Goal: Task Accomplishment & Management: Complete application form

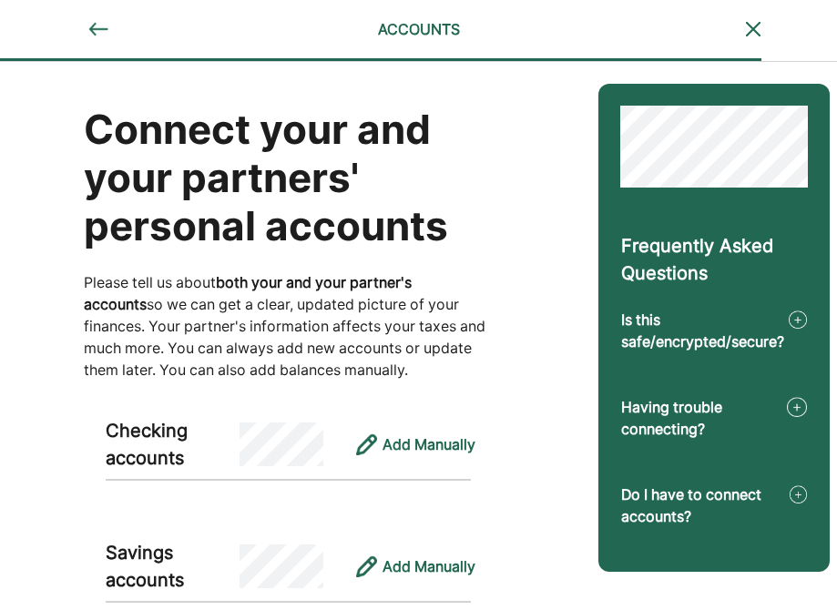
click at [91, 32] on img at bounding box center [98, 29] width 22 height 22
click at [755, 18] on img at bounding box center [753, 29] width 22 height 22
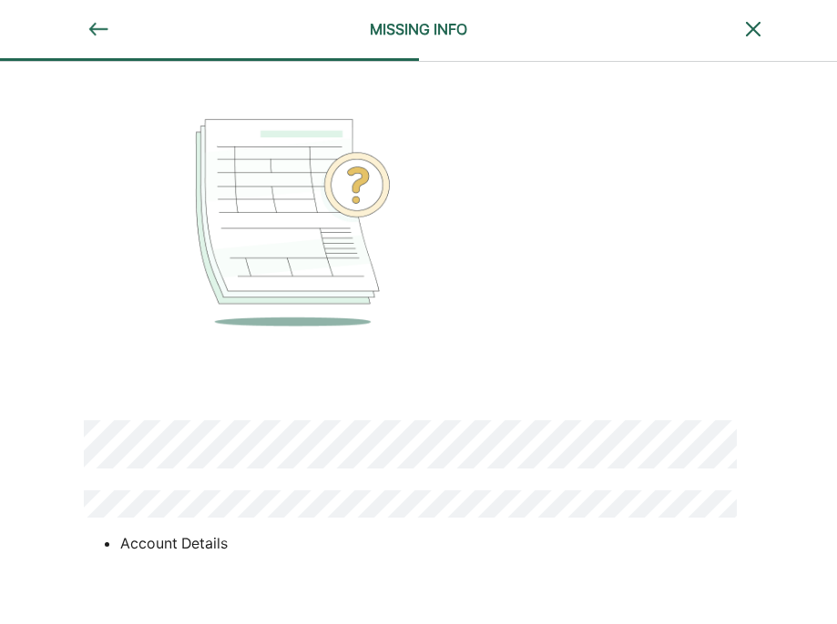
click at [101, 34] on img at bounding box center [98, 29] width 22 height 22
click at [752, 27] on img at bounding box center [753, 29] width 22 height 22
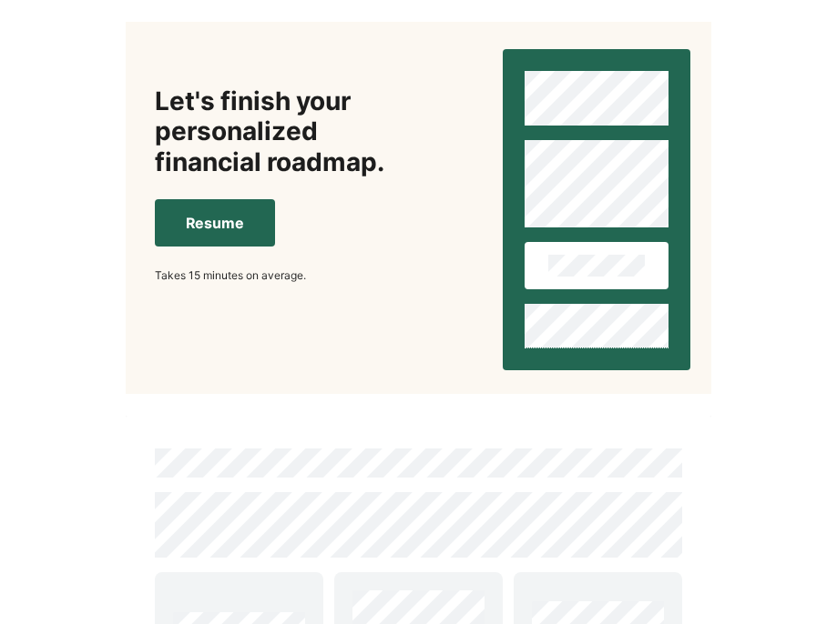
click at [249, 232] on button "Resume" at bounding box center [215, 222] width 120 height 47
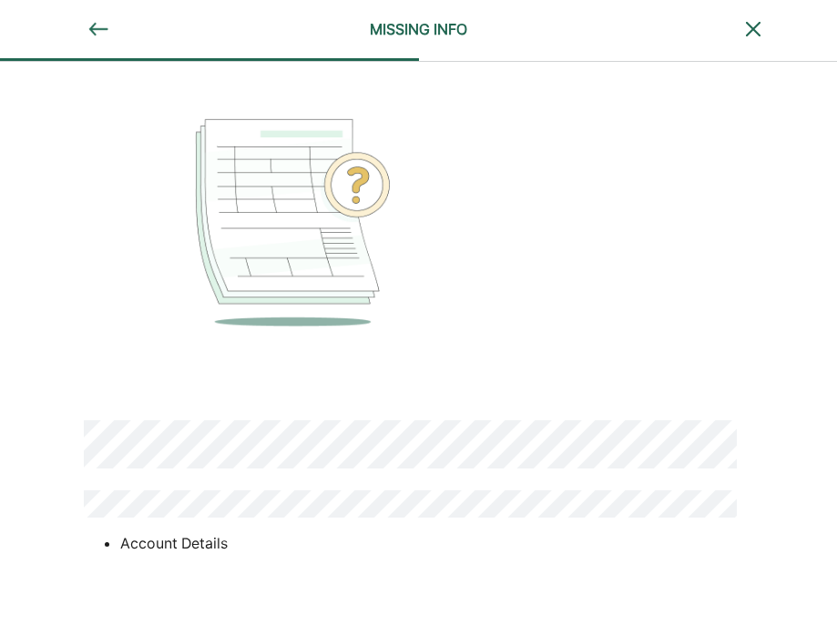
click at [415, 34] on div "MISSING INFO" at bounding box center [418, 29] width 228 height 22
click at [92, 30] on img at bounding box center [98, 29] width 22 height 22
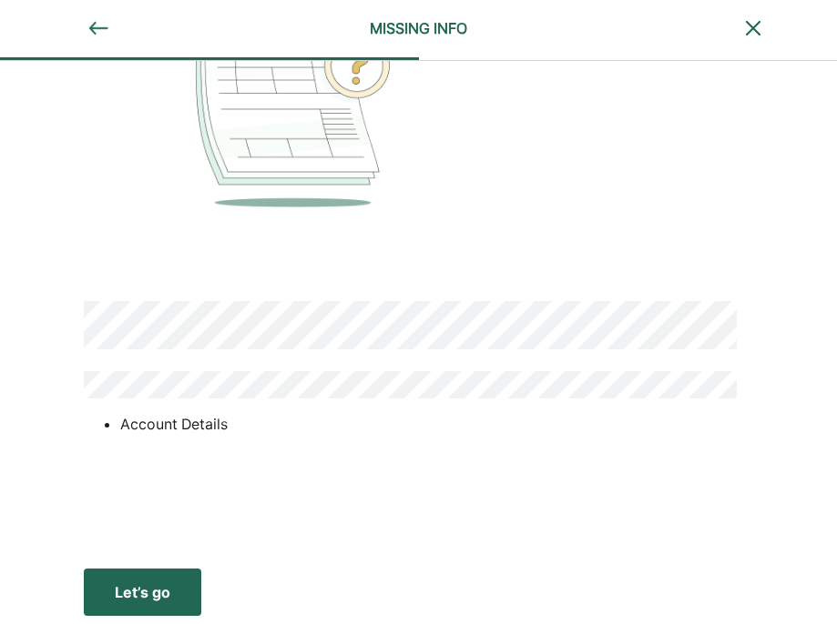
click at [197, 423] on li "Account Details" at bounding box center [428, 424] width 616 height 22
click at [761, 27] on img at bounding box center [753, 28] width 22 height 22
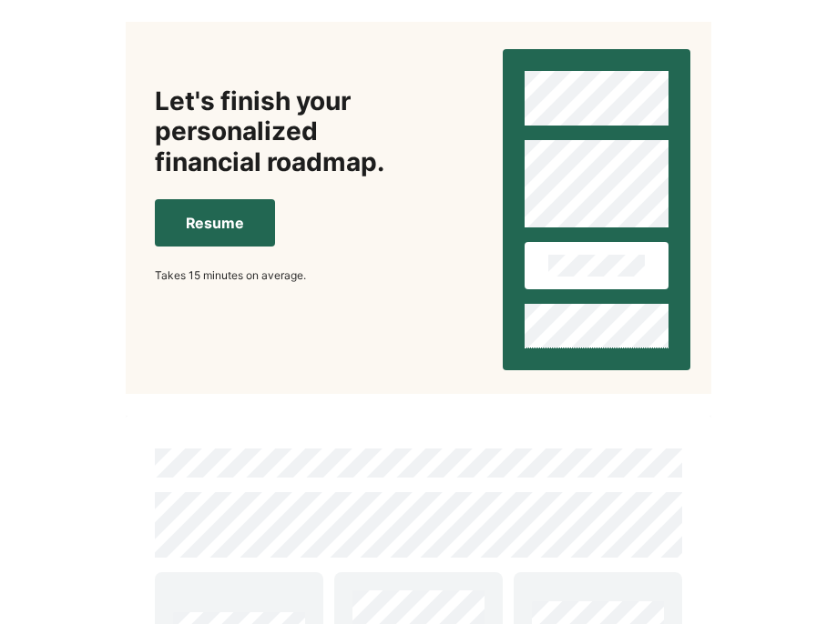
click at [228, 236] on button "Resume" at bounding box center [215, 222] width 120 height 47
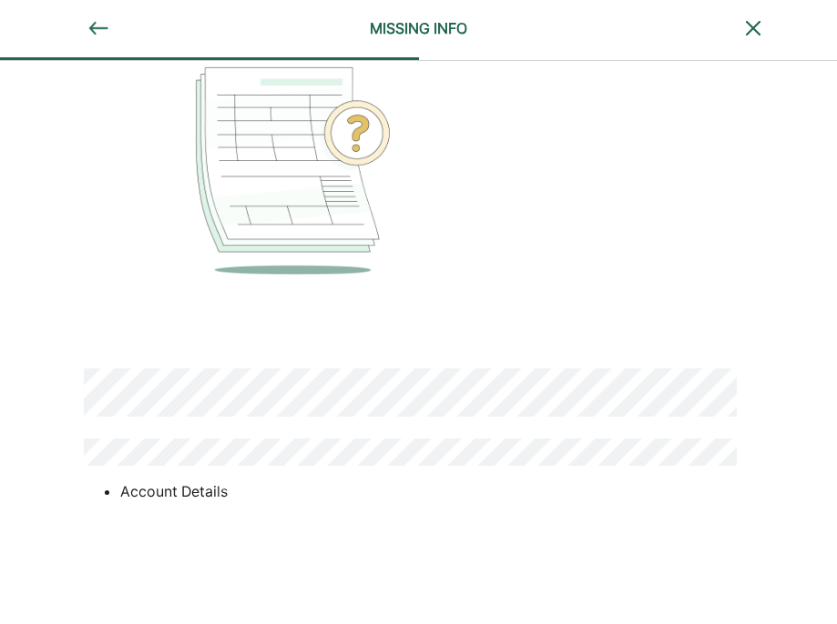
scroll to position [119, 0]
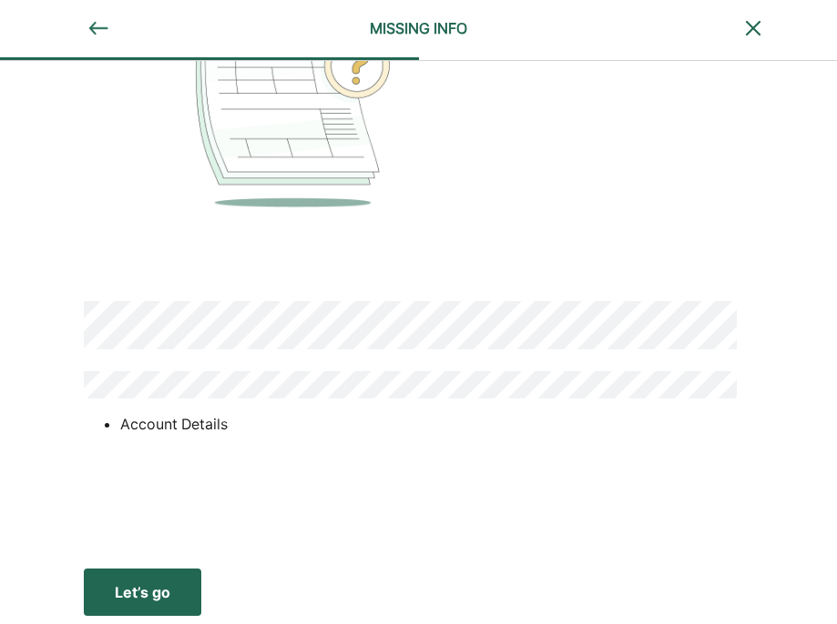
click at [427, 25] on div "MISSING INFO" at bounding box center [418, 28] width 228 height 22
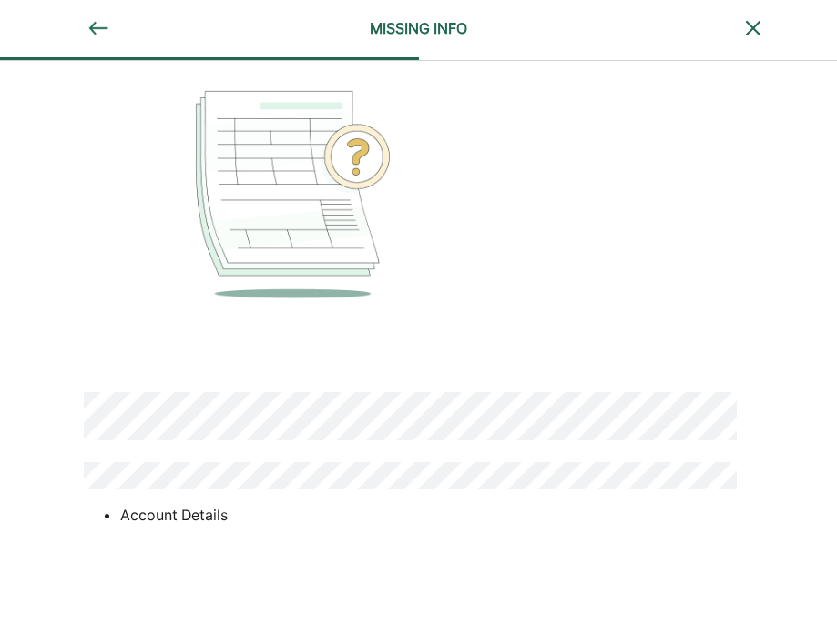
scroll to position [119, 0]
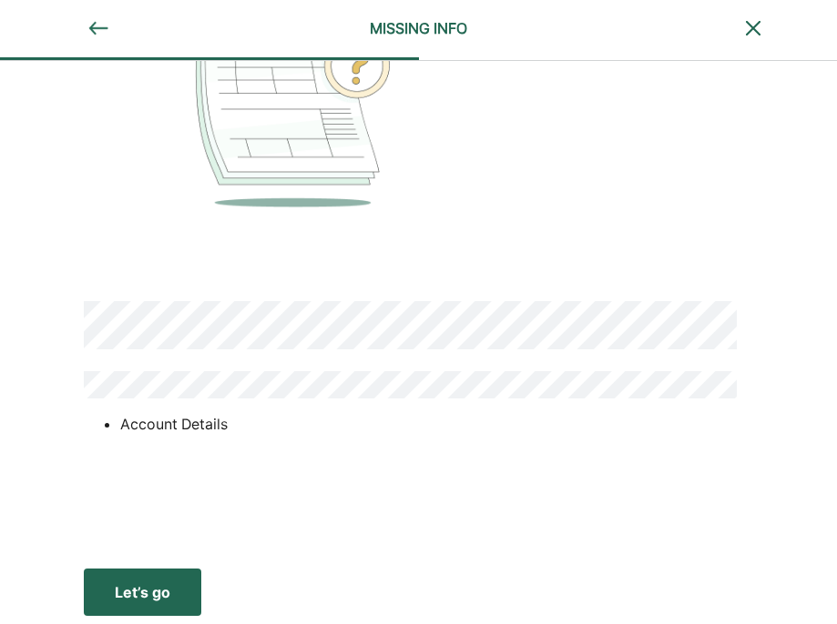
click at [193, 418] on li "Account Details" at bounding box center [428, 424] width 616 height 22
click at [749, 23] on img at bounding box center [753, 28] width 22 height 22
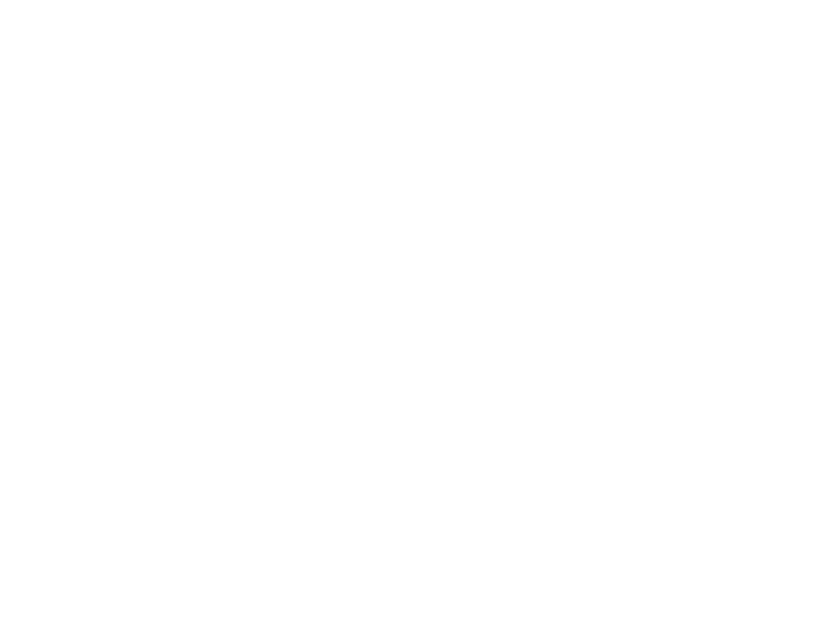
scroll to position [0, 0]
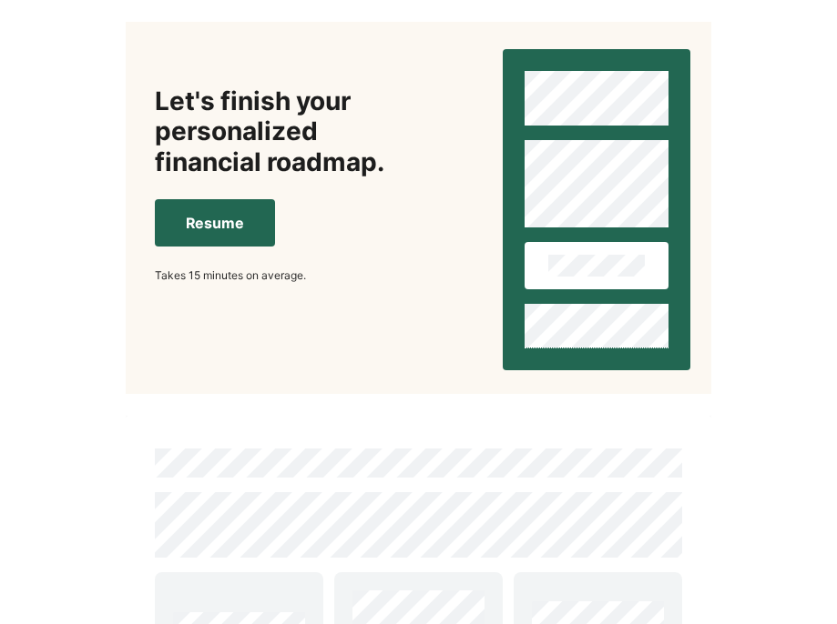
click at [207, 228] on button "Resume" at bounding box center [215, 222] width 120 height 47
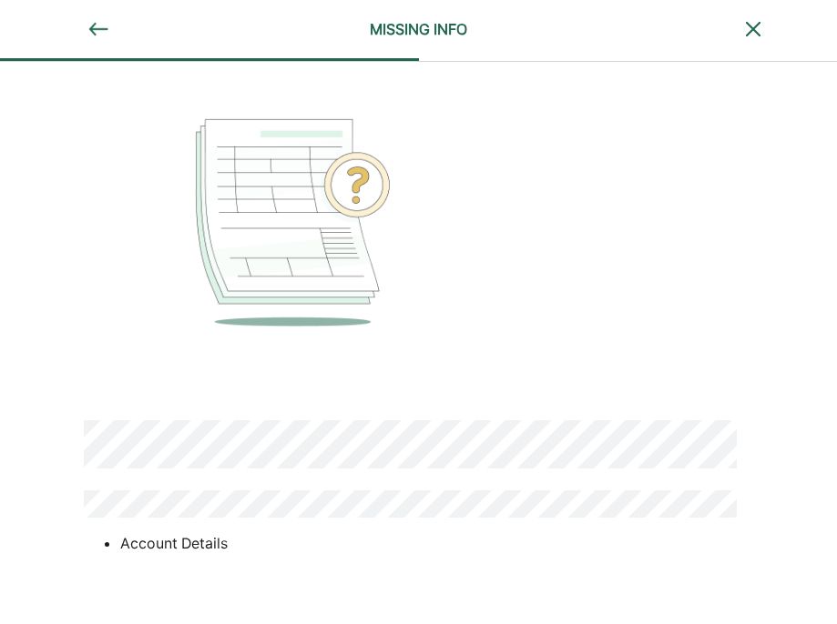
click at [363, 185] on img at bounding box center [293, 222] width 419 height 249
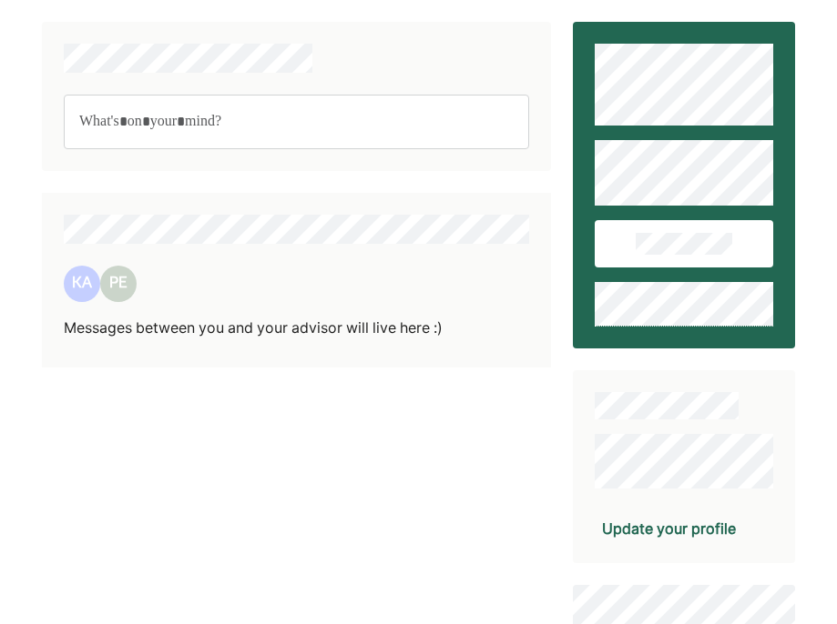
click at [171, 121] on p "Rich Text Editor. Editing area: main" at bounding box center [296, 122] width 434 height 24
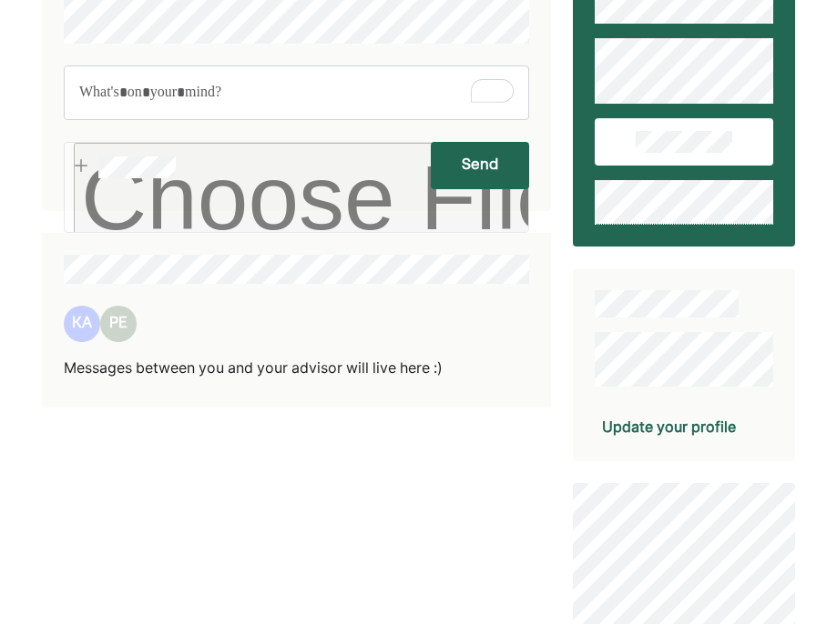
scroll to position [152, 0]
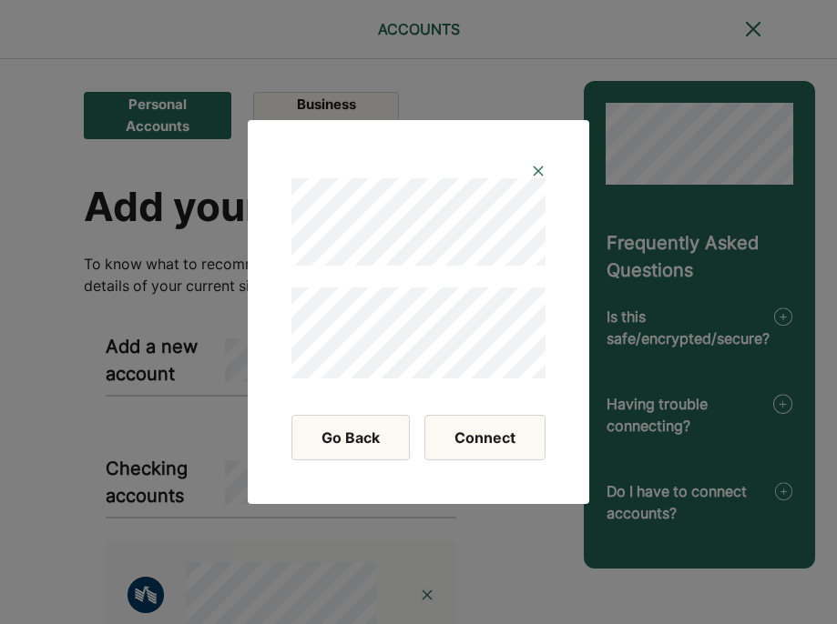
click at [488, 441] on button "Connect" at bounding box center [484, 438] width 121 height 46
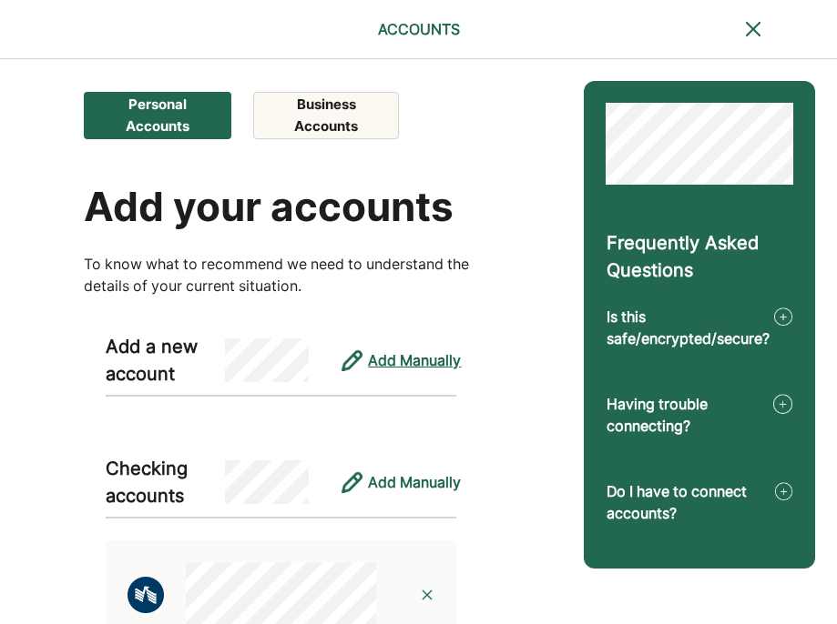
click at [411, 364] on div "Add Manually" at bounding box center [414, 361] width 93 height 22
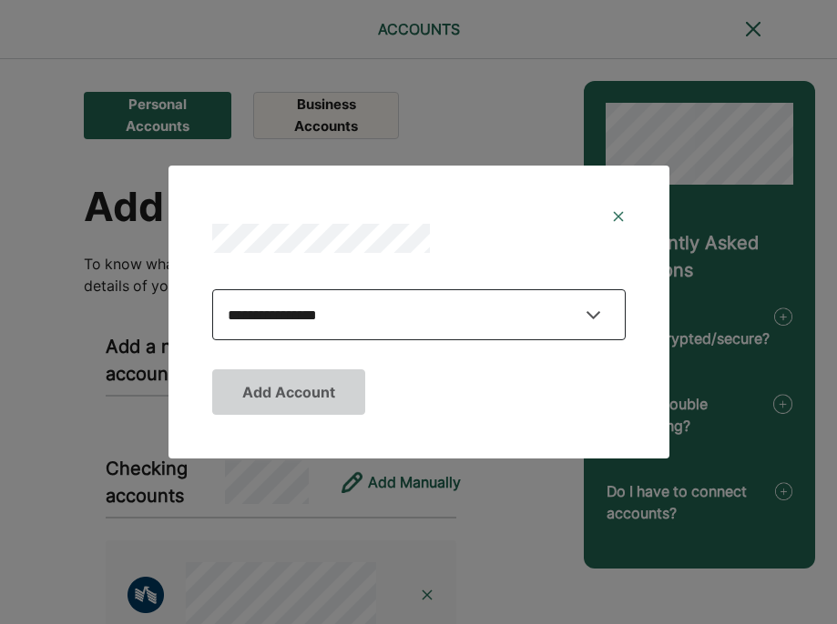
click at [383, 304] on select "**********" at bounding box center [418, 314] width 413 height 51
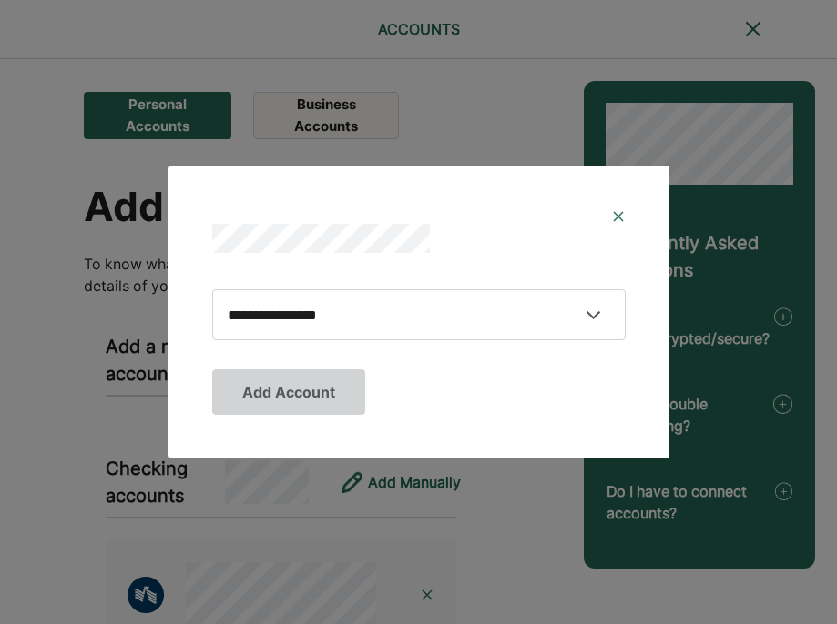
click at [311, 347] on div "**********" at bounding box center [418, 311] width 457 height 102
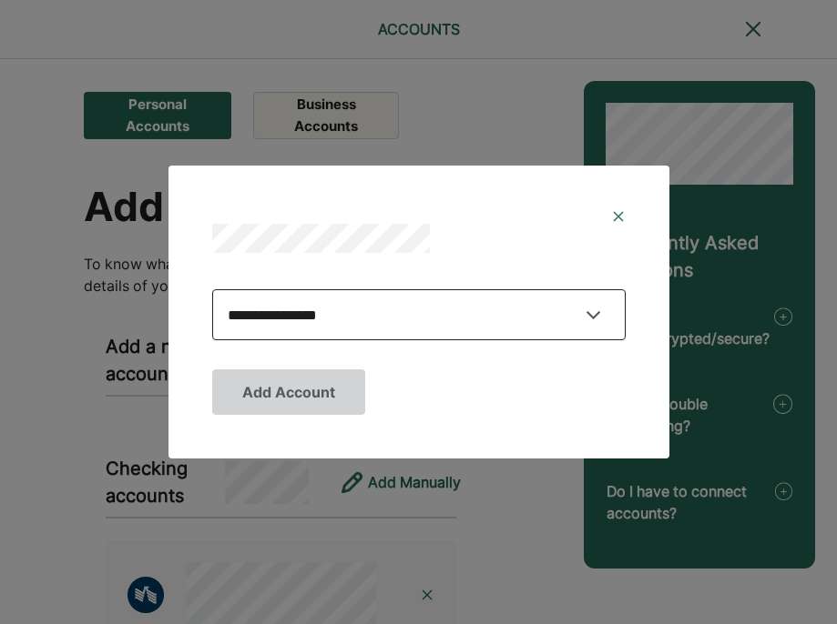
click at [323, 322] on select "**********" at bounding box center [418, 314] width 413 height 51
select select "**********"
click at [212, 289] on select "**********" at bounding box center [418, 314] width 413 height 51
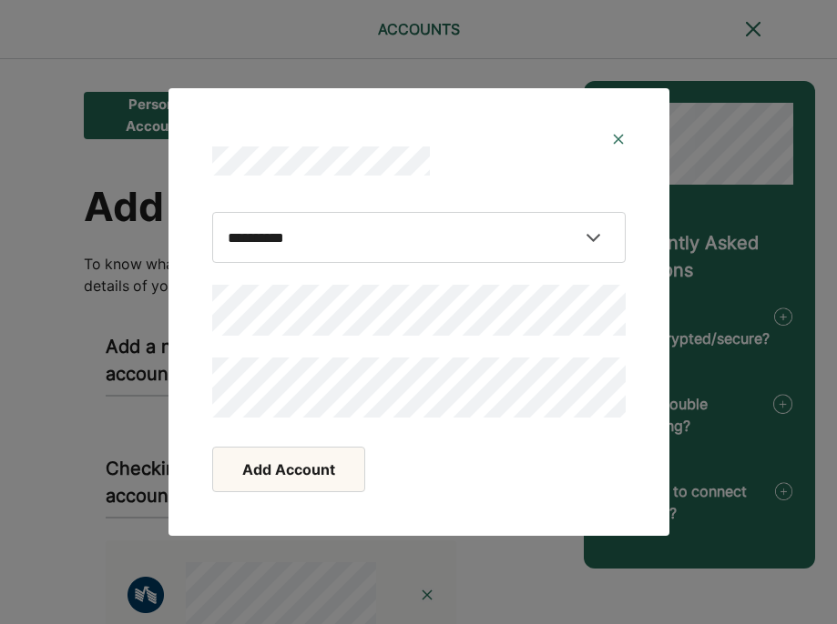
click at [286, 477] on button "Add Account" at bounding box center [288, 470] width 153 height 46
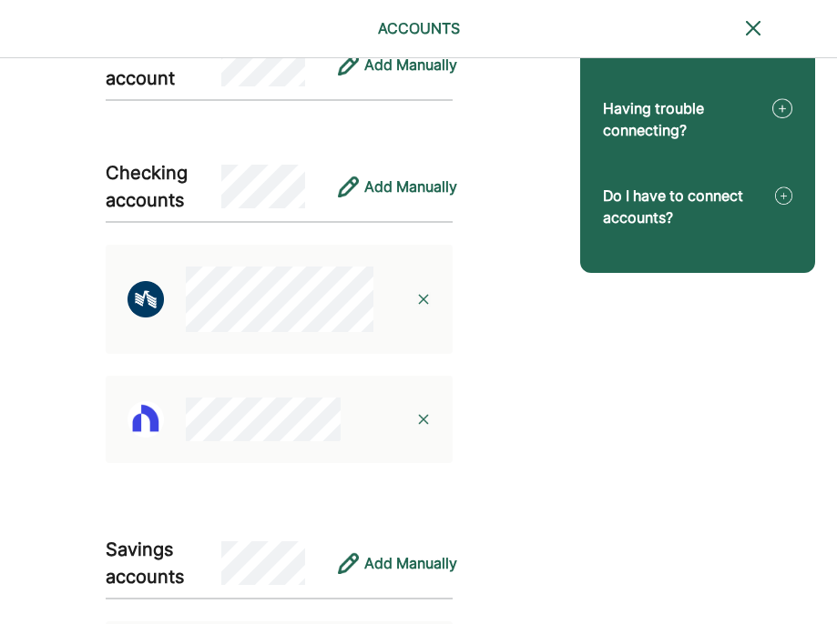
scroll to position [301, 0]
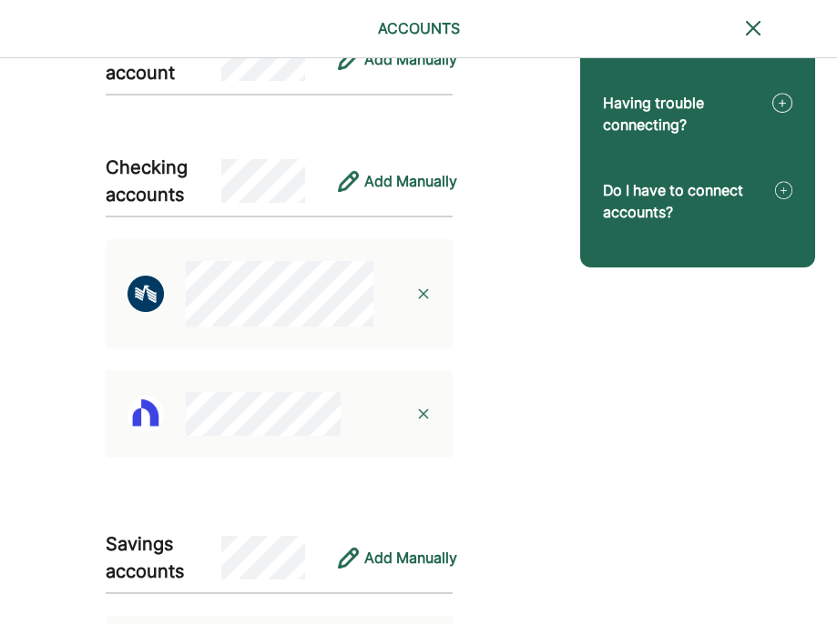
click at [422, 412] on img at bounding box center [423, 414] width 15 height 15
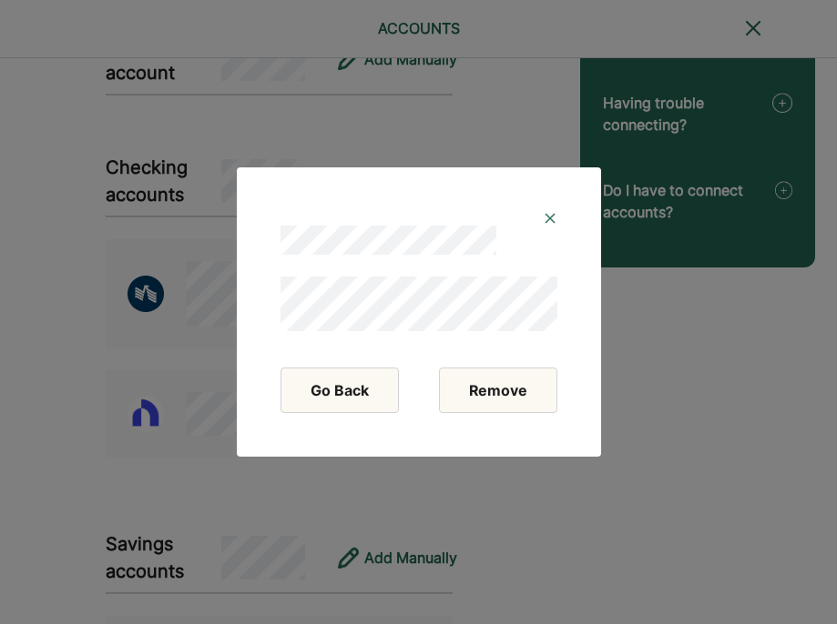
click at [522, 387] on button "Remove" at bounding box center [498, 391] width 118 height 46
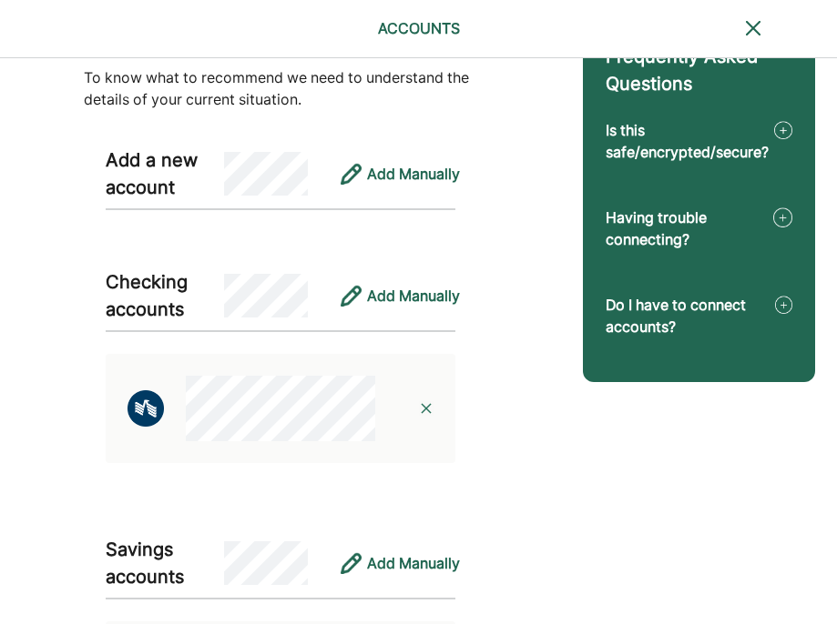
scroll to position [0, 0]
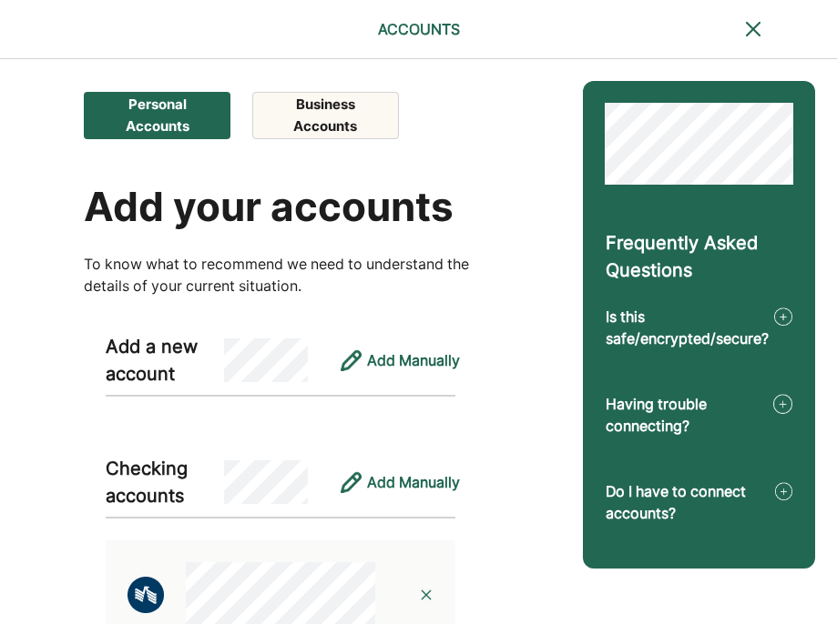
click at [345, 111] on button "Business Accounts" at bounding box center [325, 115] width 146 height 47
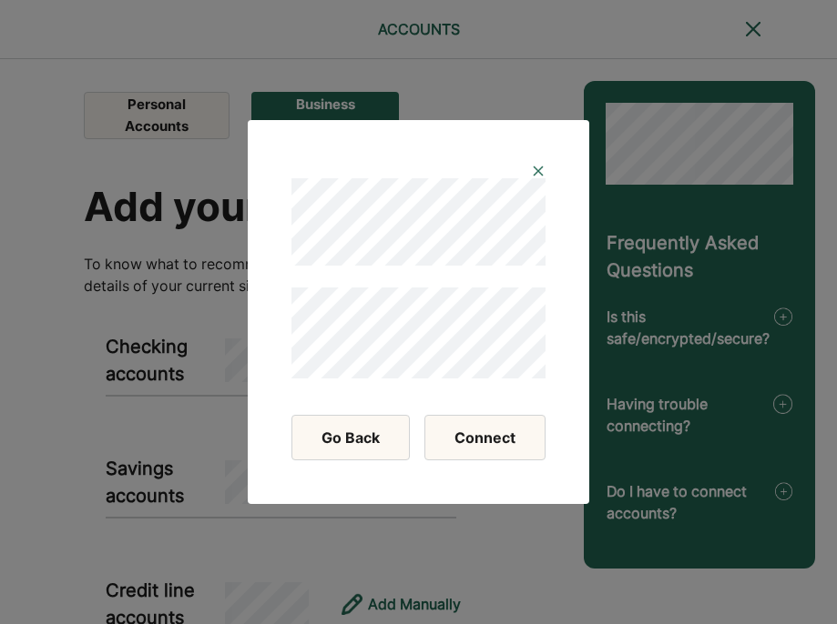
click at [469, 441] on button "Connect" at bounding box center [484, 438] width 121 height 46
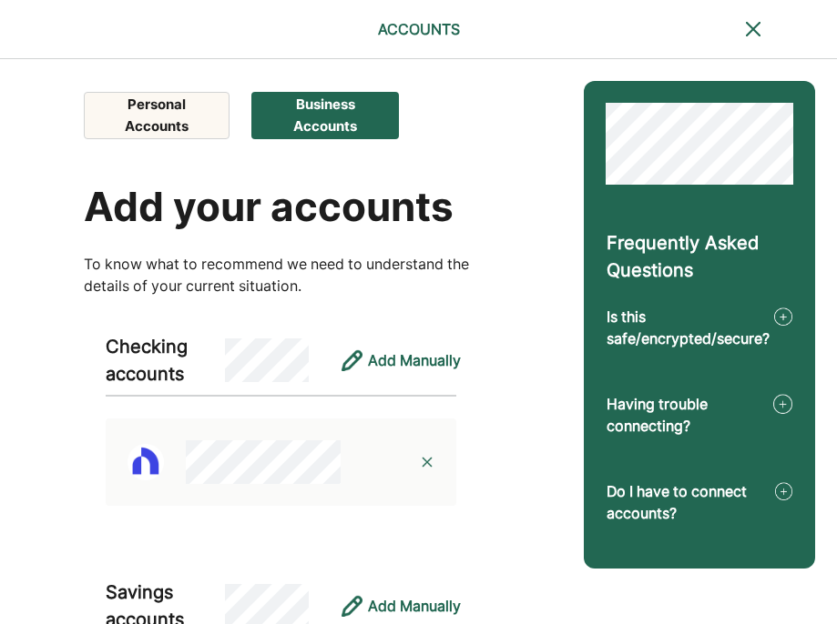
click at [166, 111] on button "Personal Accounts" at bounding box center [157, 115] width 146 height 47
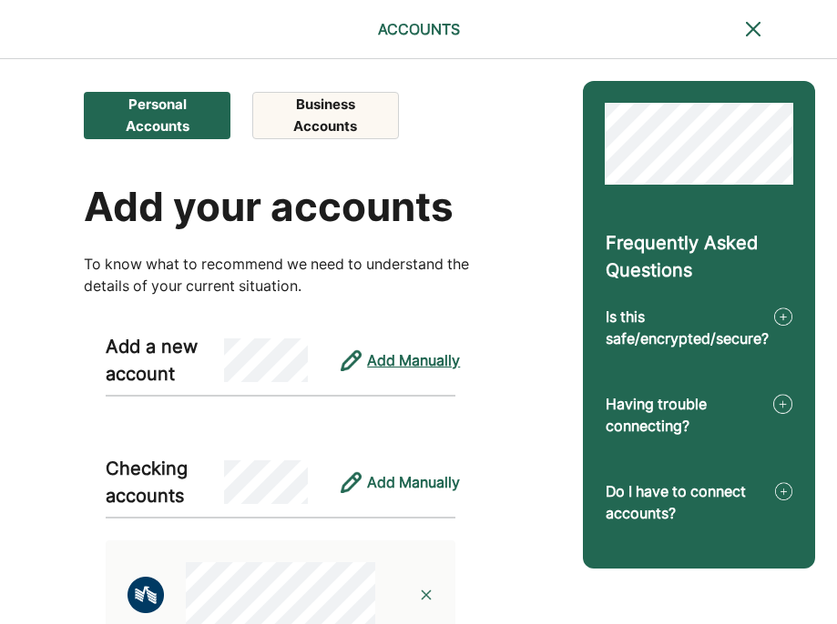
click at [386, 358] on div "Add Manually" at bounding box center [413, 361] width 93 height 22
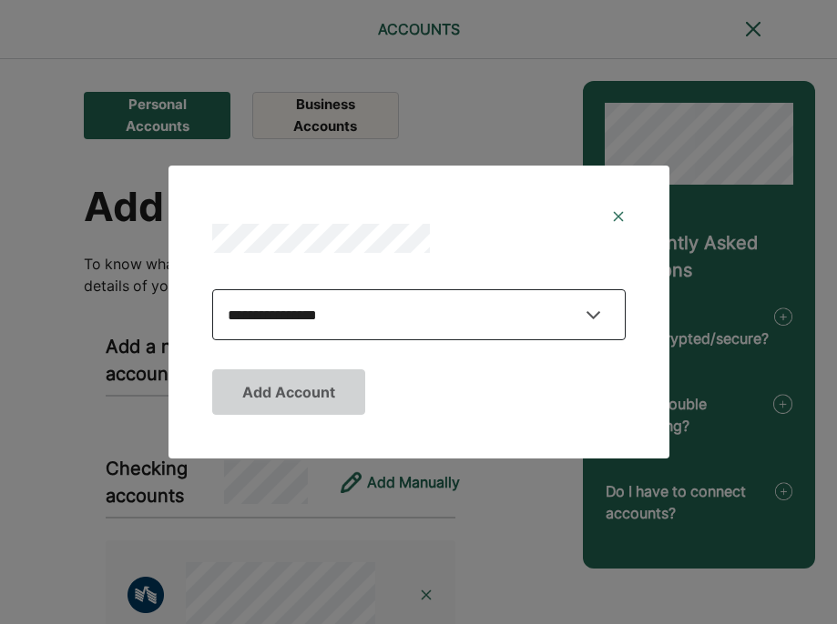
click at [342, 311] on select "**********" at bounding box center [418, 314] width 413 height 51
select select "**********"
click at [212, 289] on select "**********" at bounding box center [418, 314] width 413 height 51
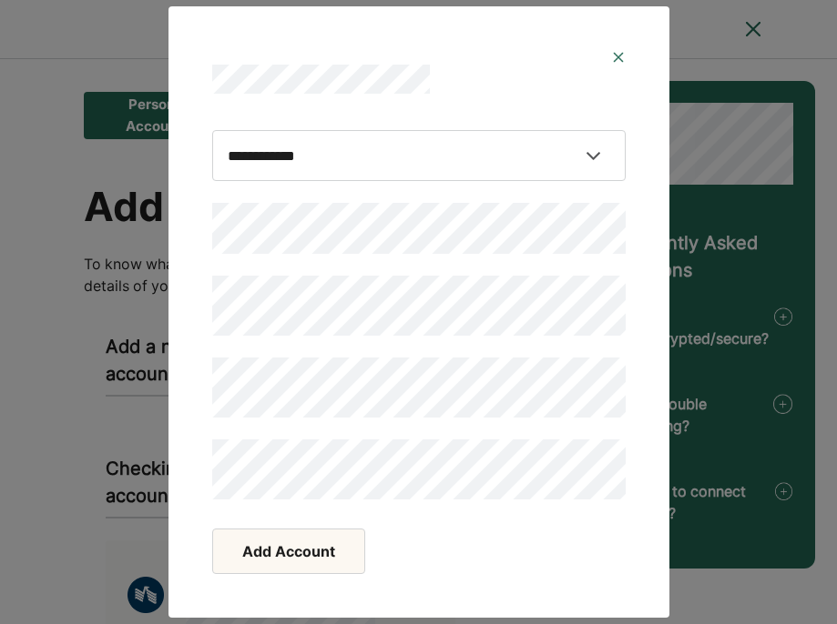
click at [619, 59] on img at bounding box center [618, 57] width 15 height 15
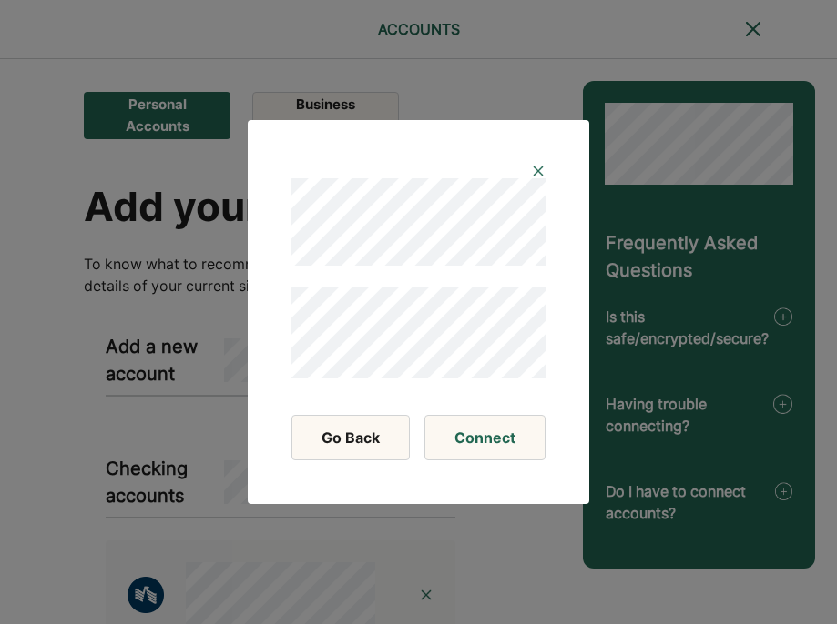
click at [534, 170] on img at bounding box center [538, 171] width 15 height 15
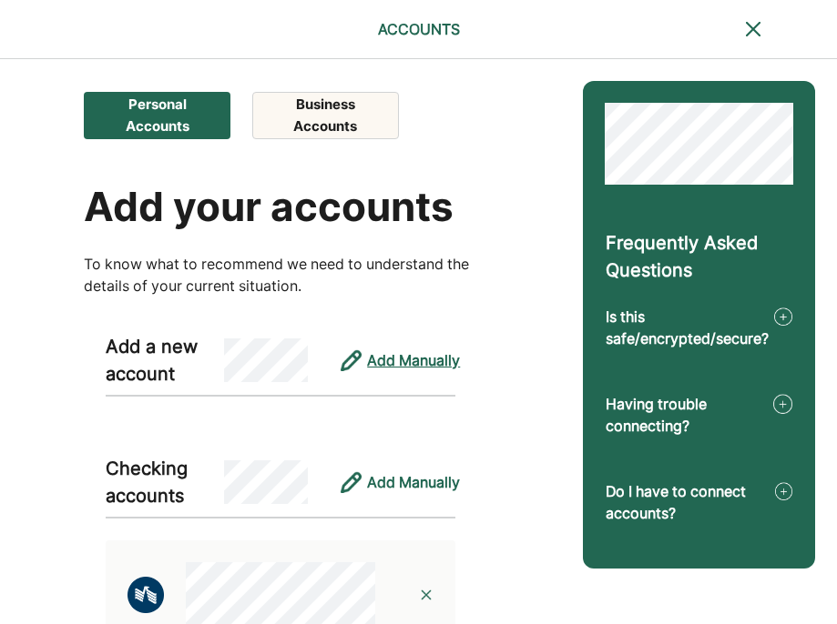
click at [394, 360] on div "Add Manually" at bounding box center [413, 361] width 93 height 22
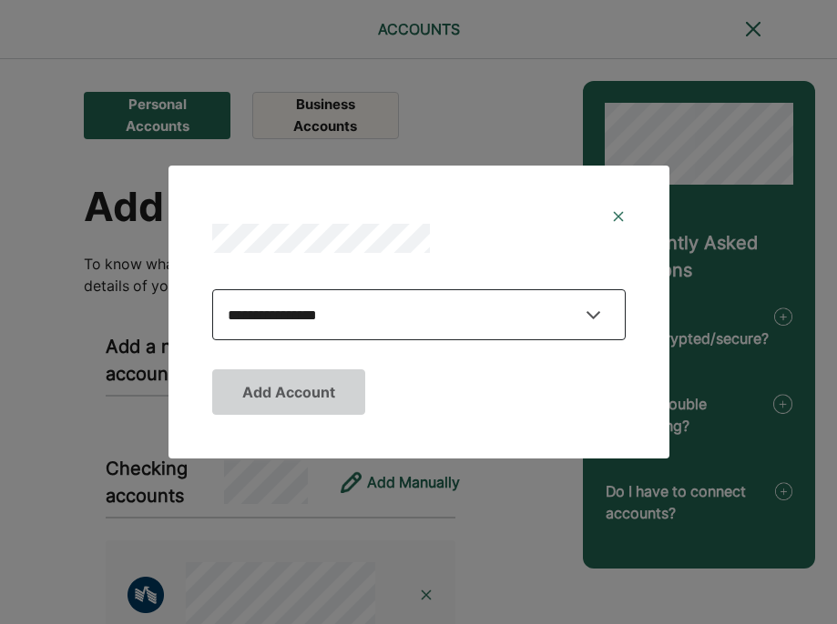
click at [342, 293] on select "**********" at bounding box center [418, 314] width 413 height 51
select select "**********"
click at [212, 289] on select "**********" at bounding box center [418, 314] width 413 height 51
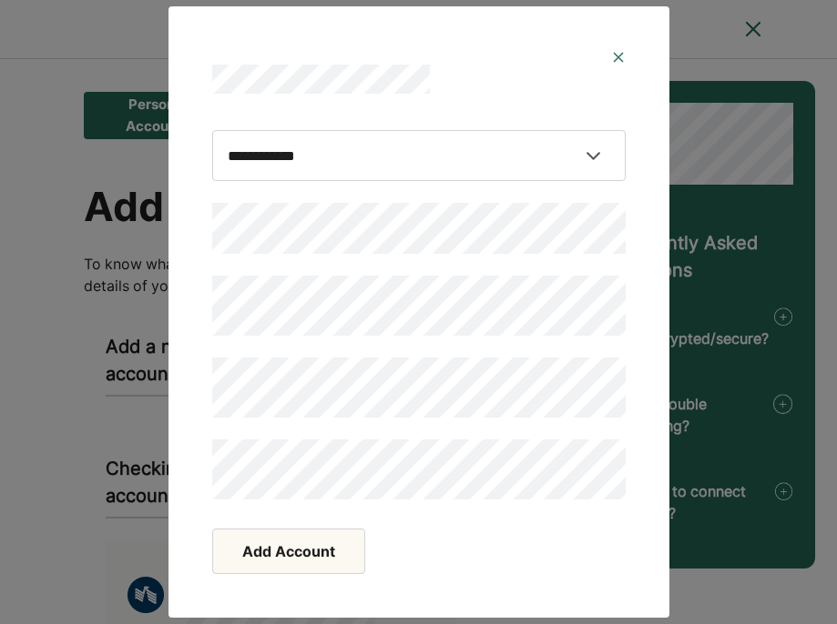
click at [432, 576] on div "Add Account" at bounding box center [418, 559] width 457 height 75
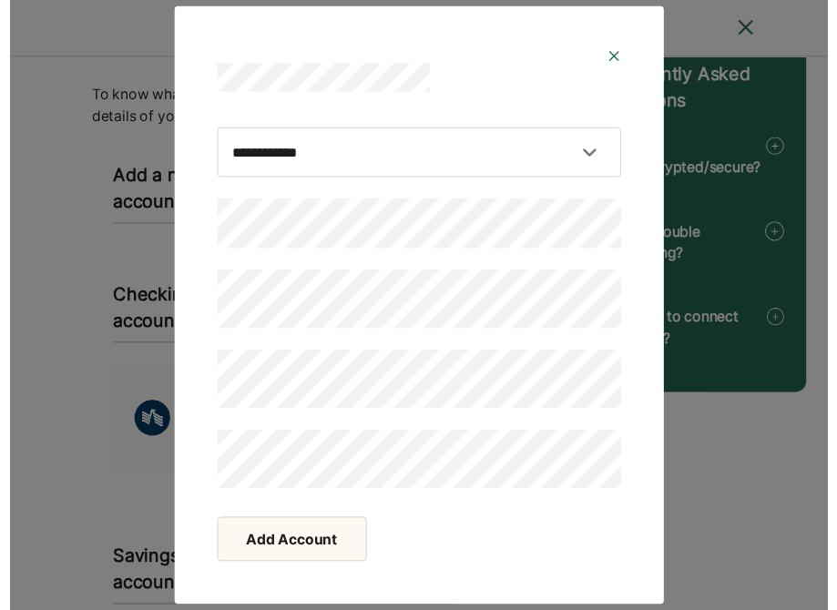
scroll to position [169, 0]
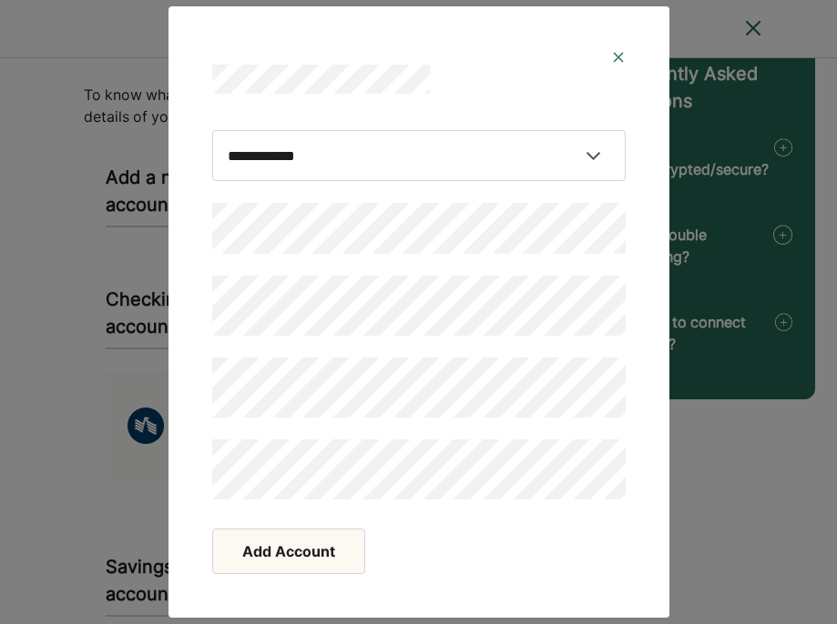
click at [292, 556] on button "Add Account" at bounding box center [288, 552] width 153 height 46
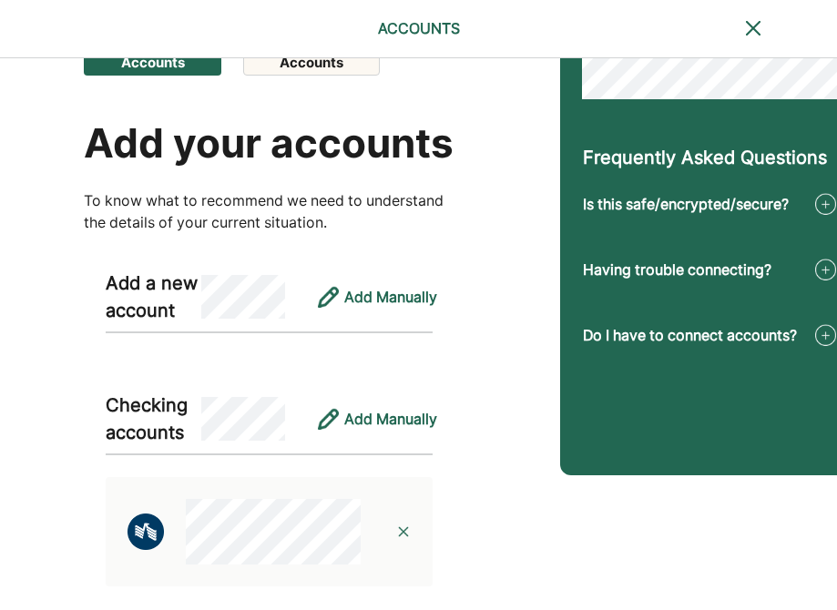
scroll to position [0, 0]
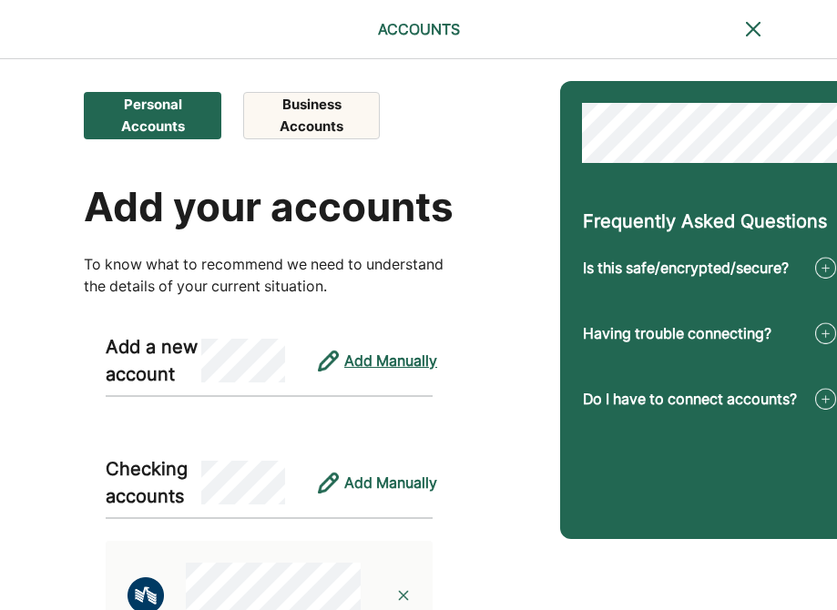
click at [370, 366] on div "Add Manually" at bounding box center [390, 361] width 93 height 22
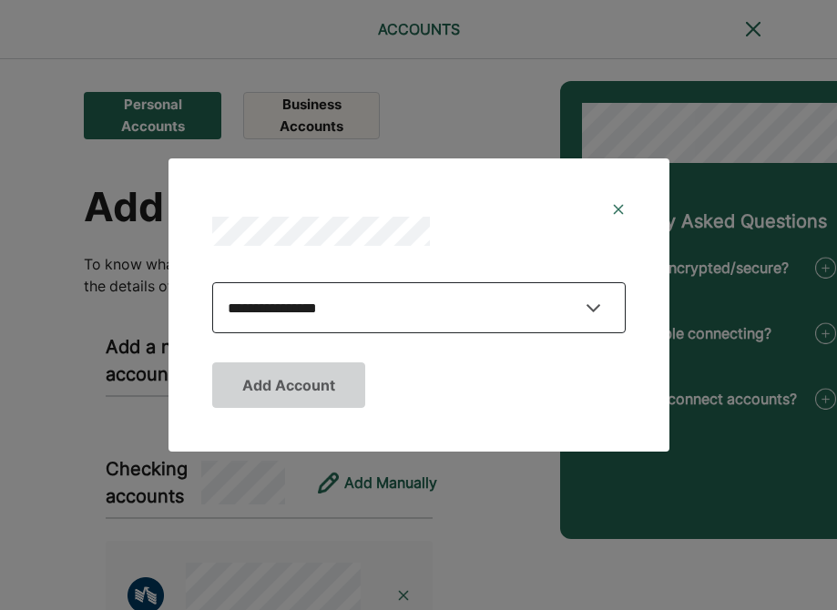
click at [350, 306] on select "**********" at bounding box center [418, 307] width 413 height 51
select select "**********"
click at [212, 282] on select "**********" at bounding box center [418, 307] width 413 height 51
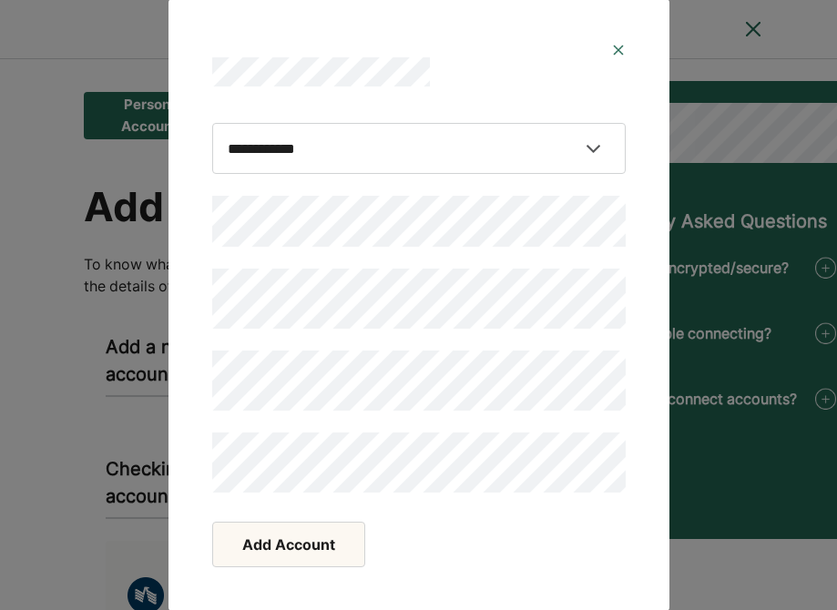
click at [259, 555] on button "Add Account" at bounding box center [288, 545] width 153 height 46
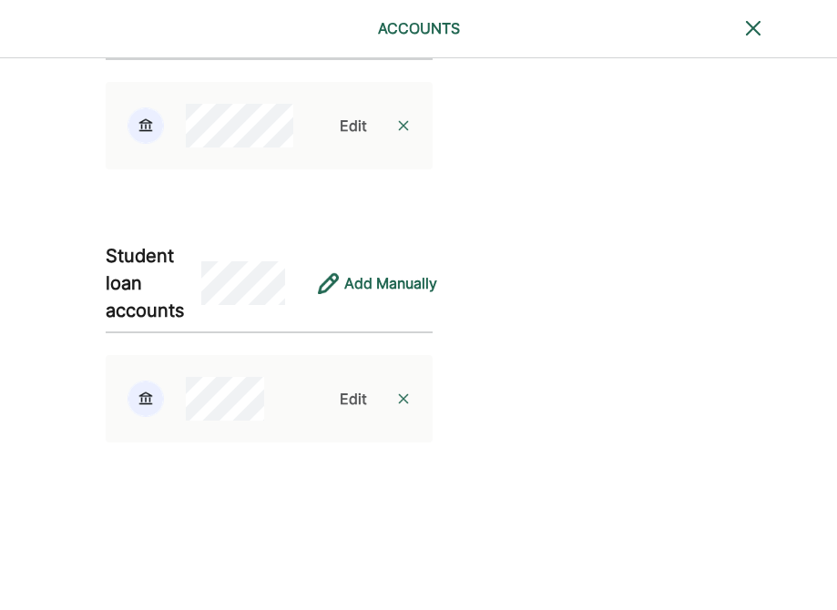
scroll to position [970, 0]
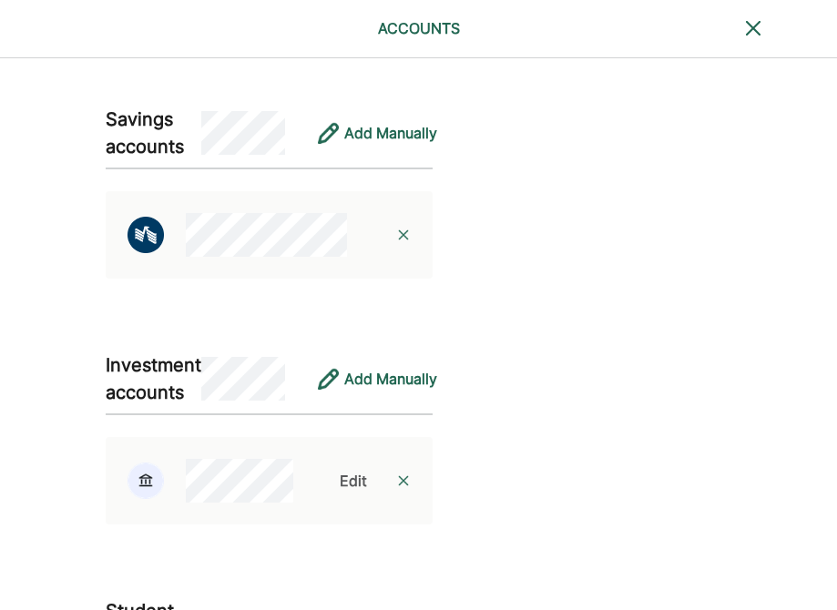
scroll to position [0, 0]
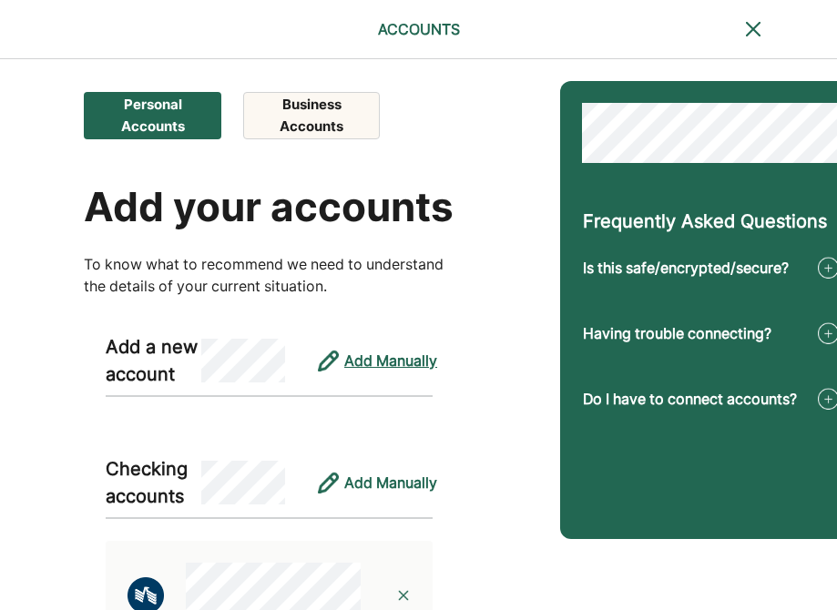
click at [396, 350] on div "Add Manually" at bounding box center [390, 361] width 93 height 22
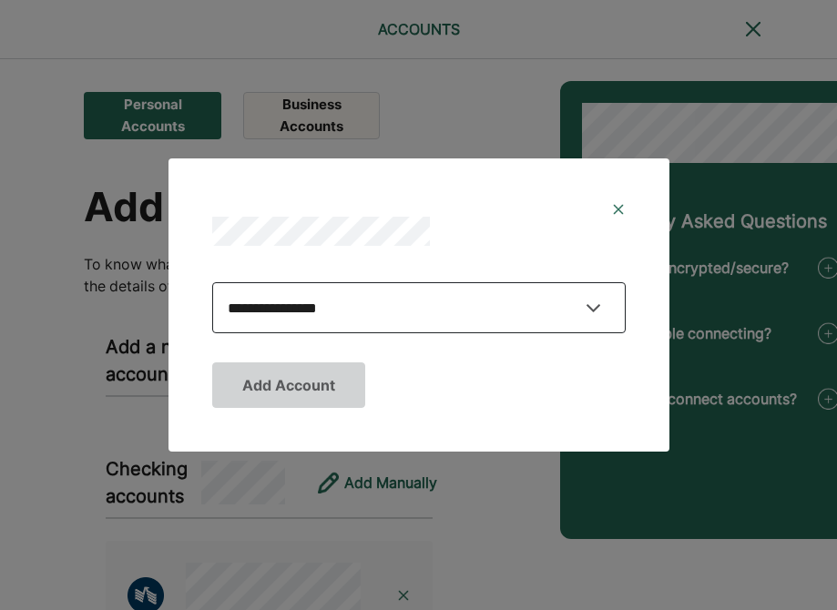
click at [362, 311] on select "**********" at bounding box center [418, 307] width 413 height 51
select select "**********"
click at [212, 282] on select "**********" at bounding box center [418, 307] width 413 height 51
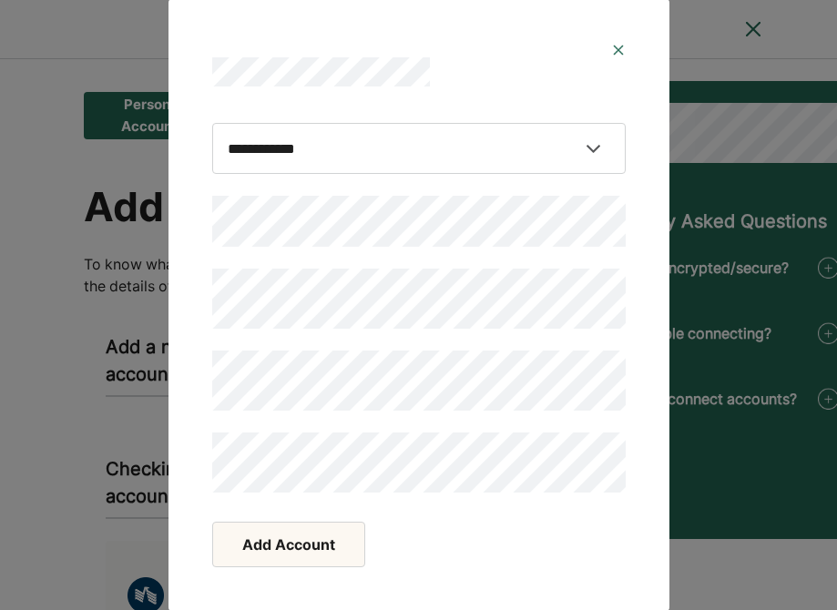
click at [276, 541] on button "Add Account" at bounding box center [288, 545] width 153 height 46
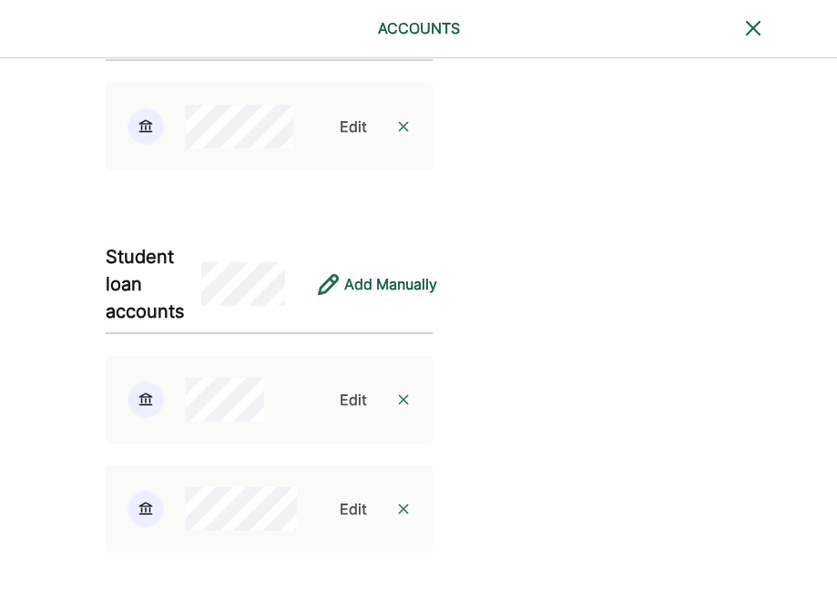
scroll to position [1081, 0]
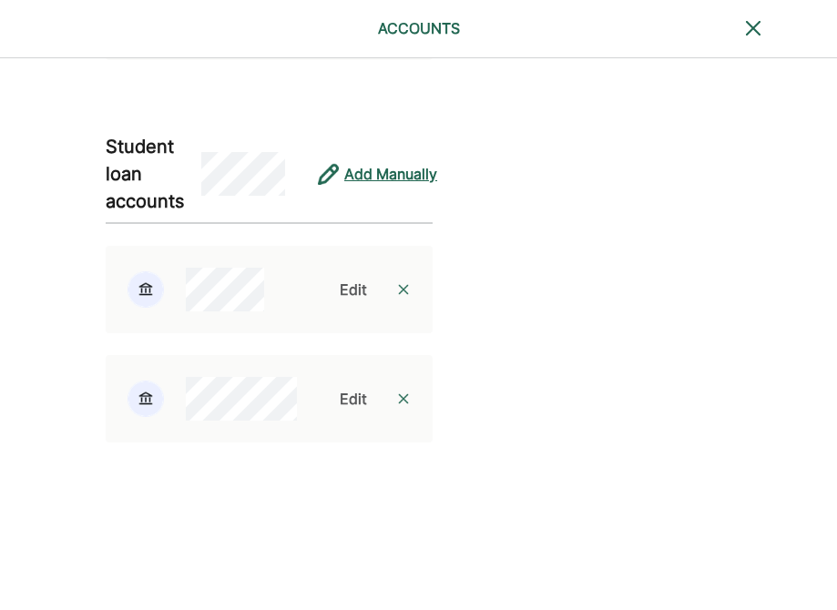
click at [392, 180] on div "Add Manually" at bounding box center [390, 174] width 93 height 22
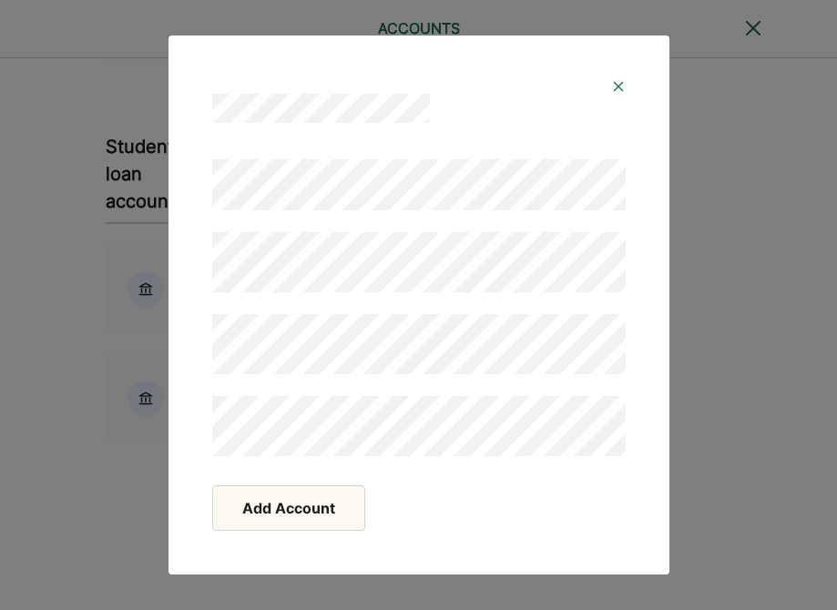
click at [285, 506] on button "Add Account" at bounding box center [288, 508] width 153 height 46
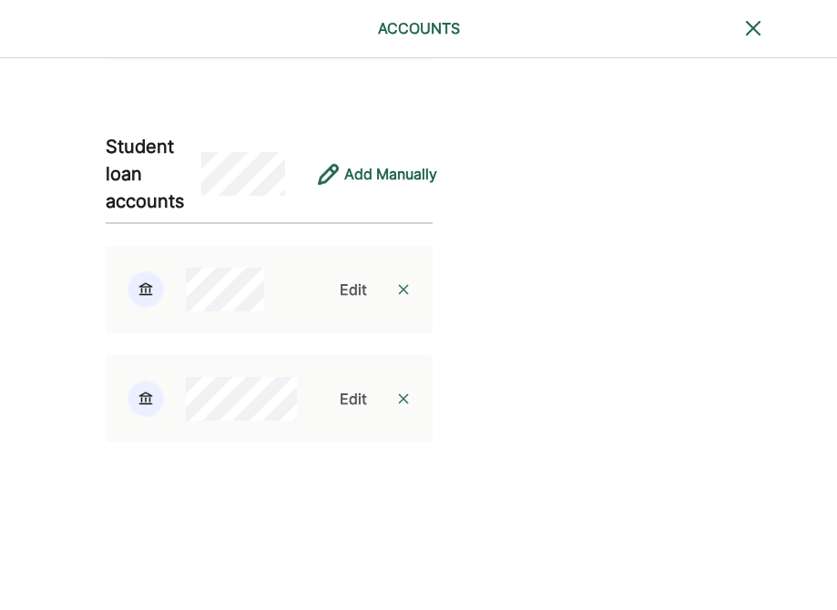
click at [752, 35] on img at bounding box center [753, 28] width 22 height 22
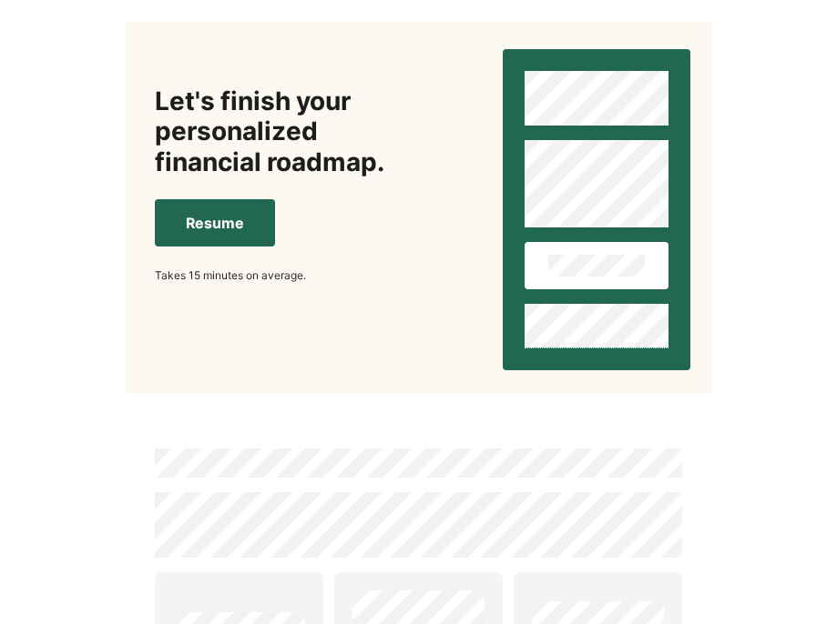
click at [211, 215] on button "Resume" at bounding box center [215, 222] width 120 height 47
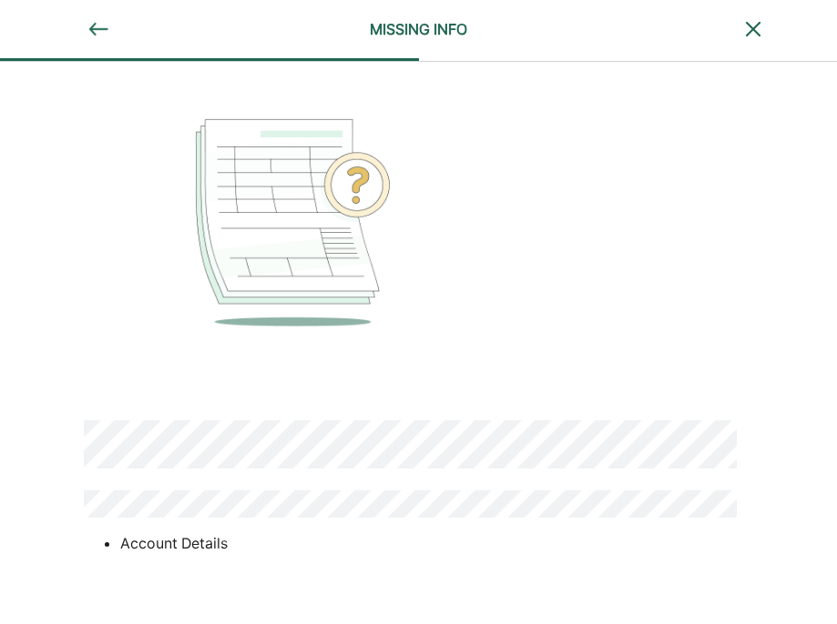
click at [756, 39] on img at bounding box center [753, 29] width 22 height 22
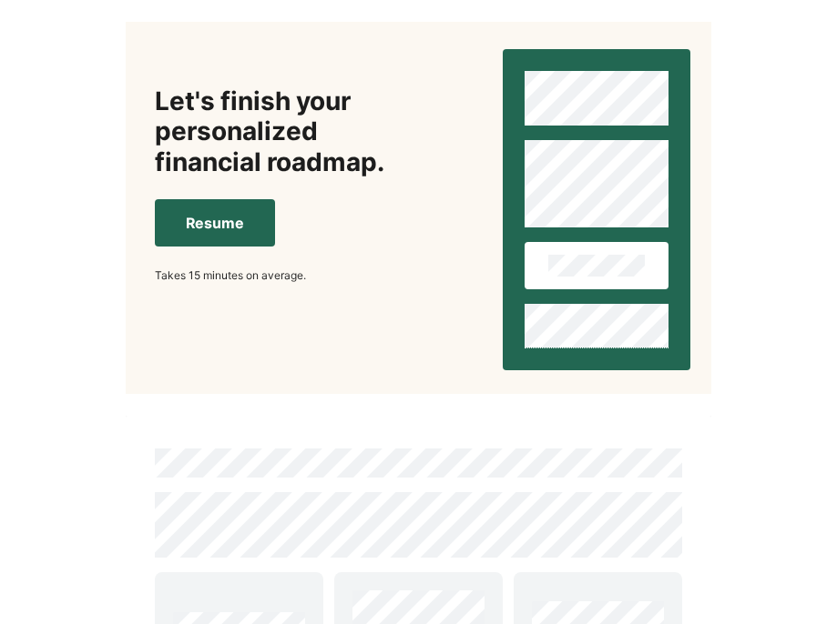
click at [211, 246] on button "Resume" at bounding box center [215, 222] width 120 height 47
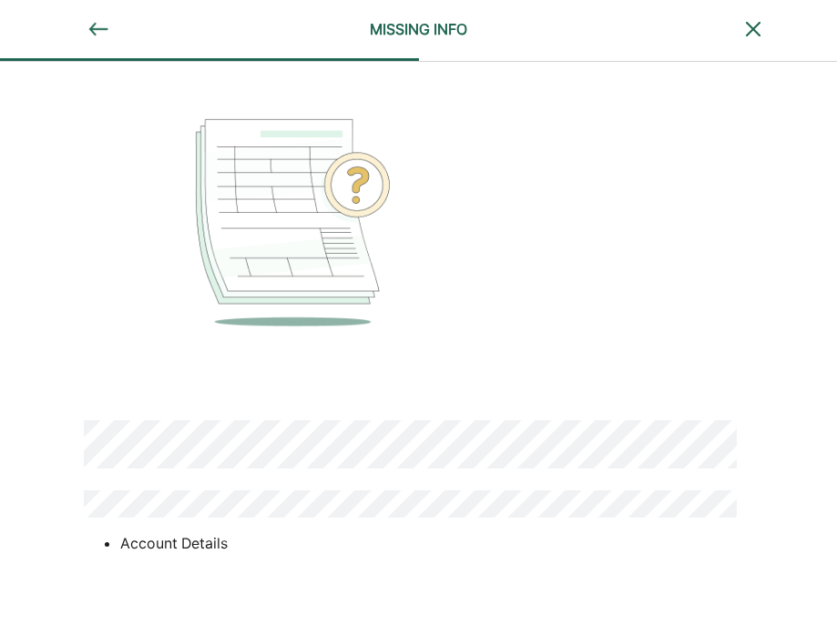
scroll to position [119, 0]
click at [409, 31] on div "MISSING INFO" at bounding box center [418, 29] width 228 height 22
click at [93, 25] on img at bounding box center [98, 29] width 22 height 22
click at [749, 32] on img at bounding box center [753, 29] width 22 height 22
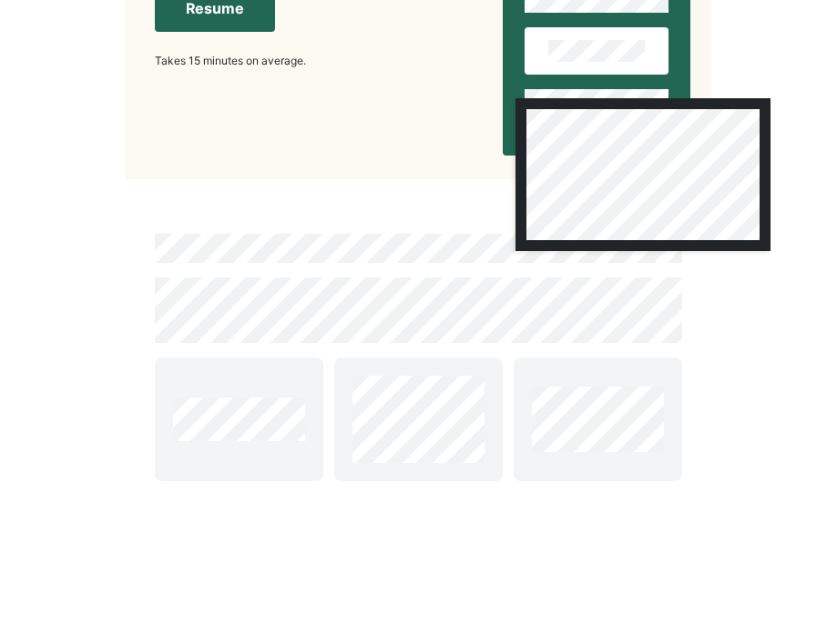
scroll to position [279, 0]
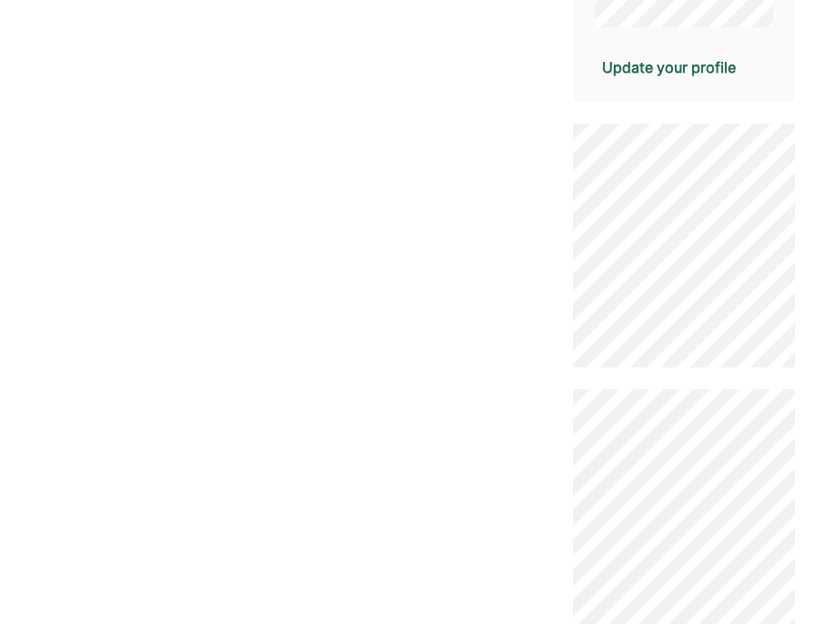
scroll to position [469, 0]
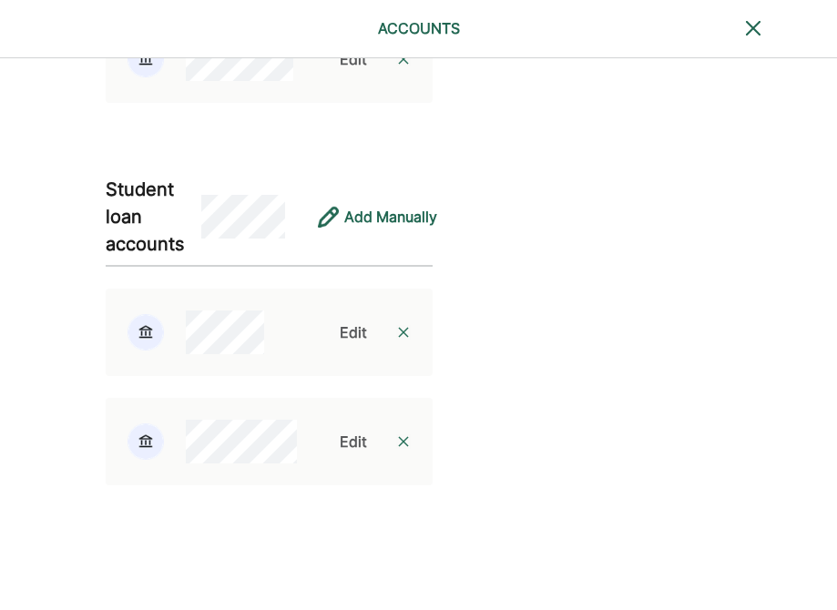
scroll to position [1081, 0]
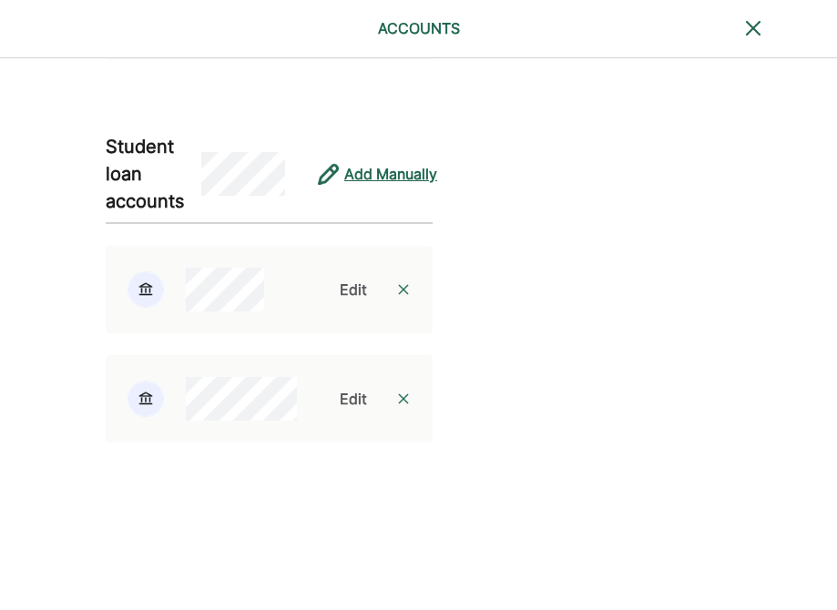
click at [381, 169] on div "Add Manually" at bounding box center [390, 174] width 93 height 22
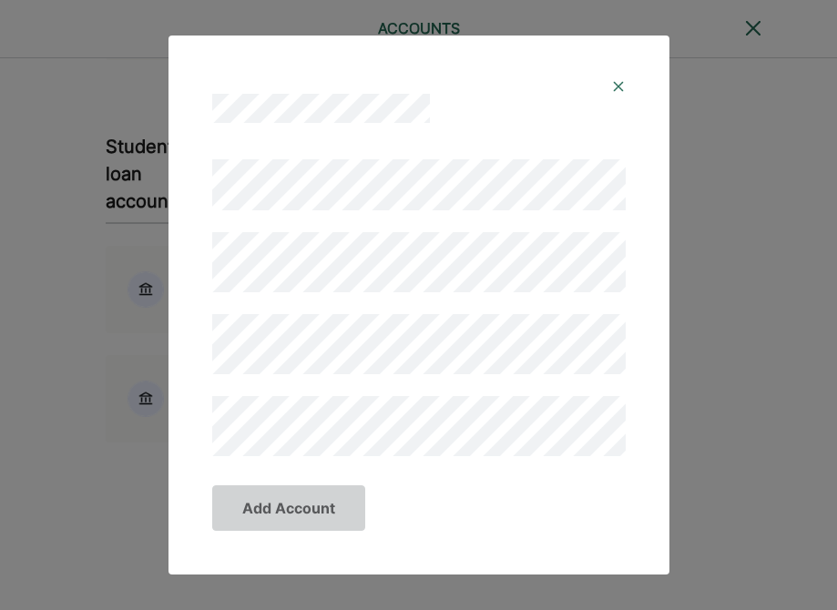
click at [624, 87] on img at bounding box center [618, 86] width 15 height 15
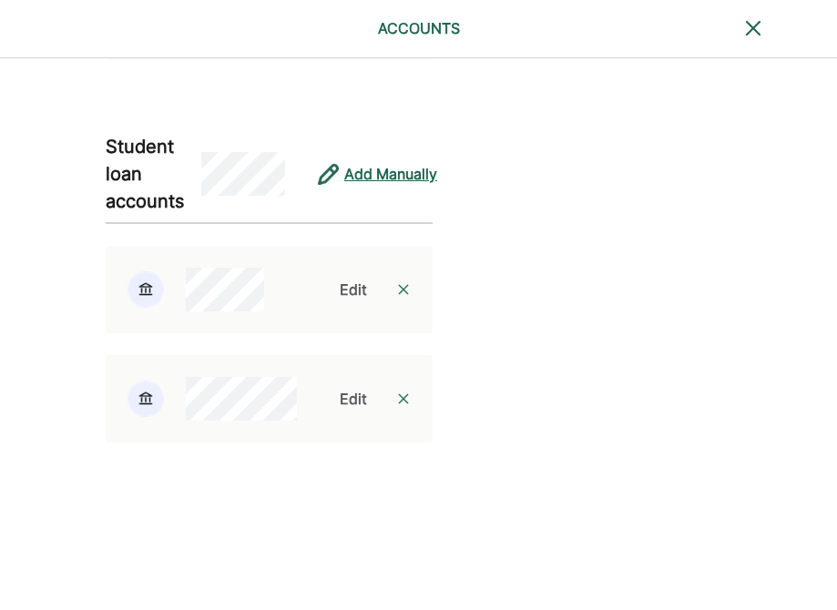
click at [371, 177] on div "Add Manually" at bounding box center [390, 174] width 93 height 22
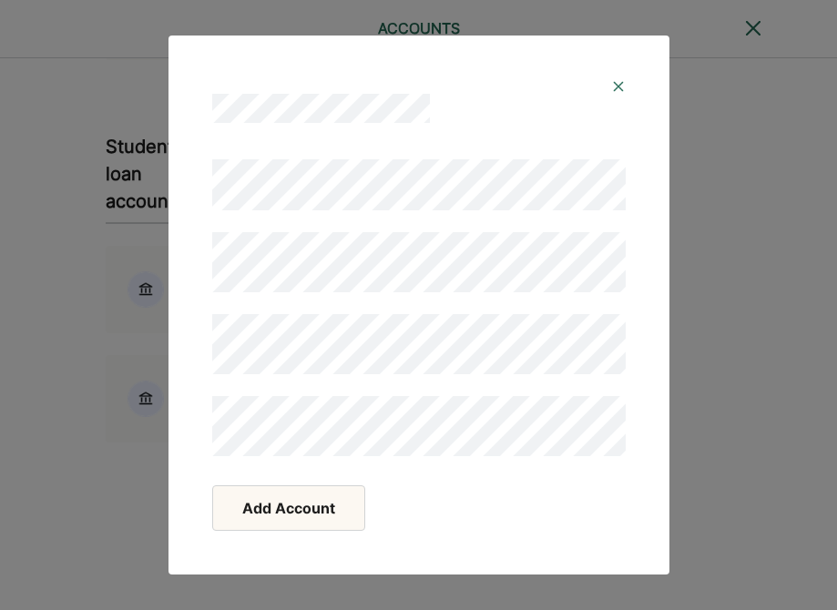
click at [274, 508] on button "Add Account" at bounding box center [288, 508] width 153 height 46
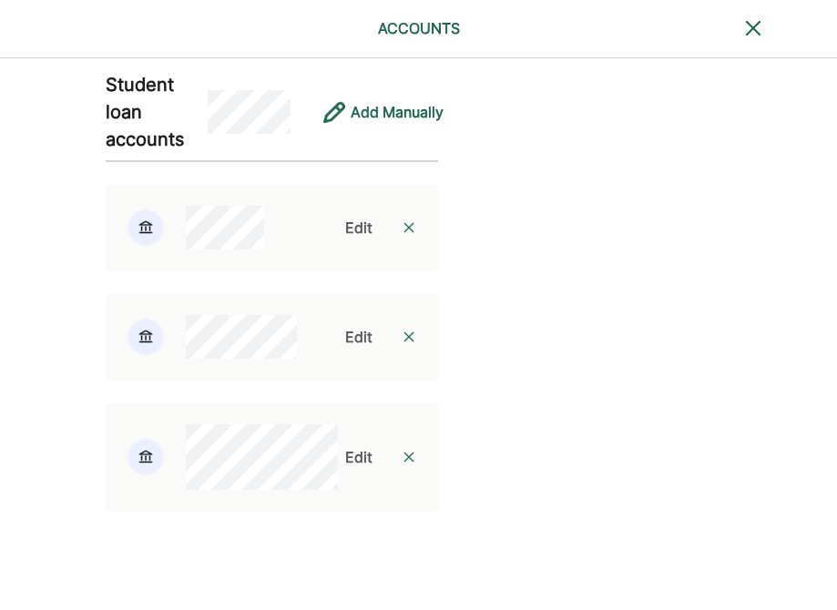
scroll to position [1141, 0]
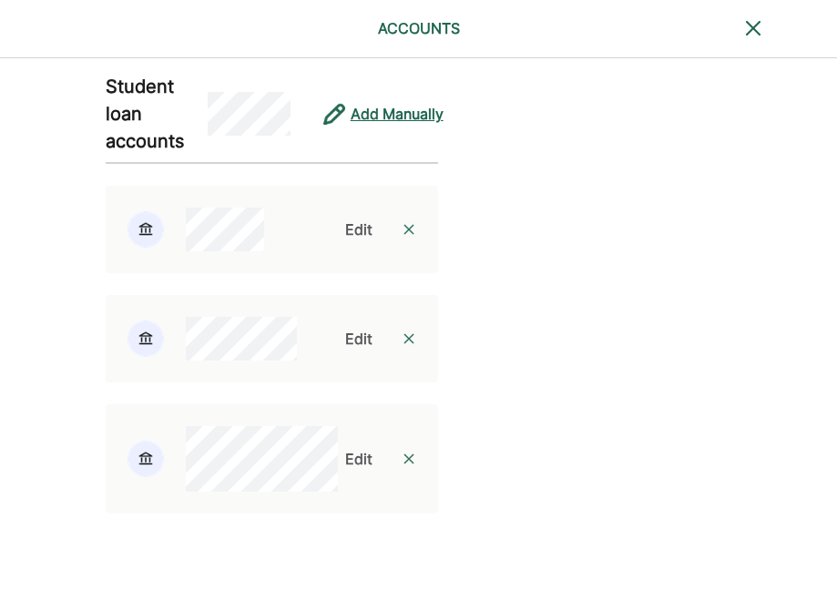
click at [384, 120] on div "Add Manually" at bounding box center [396, 114] width 93 height 22
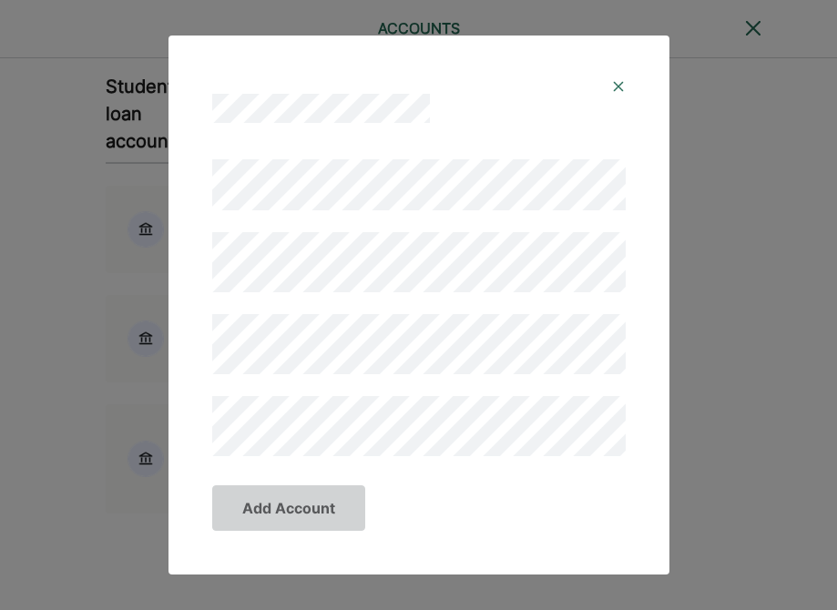
click at [616, 79] on img at bounding box center [618, 86] width 15 height 15
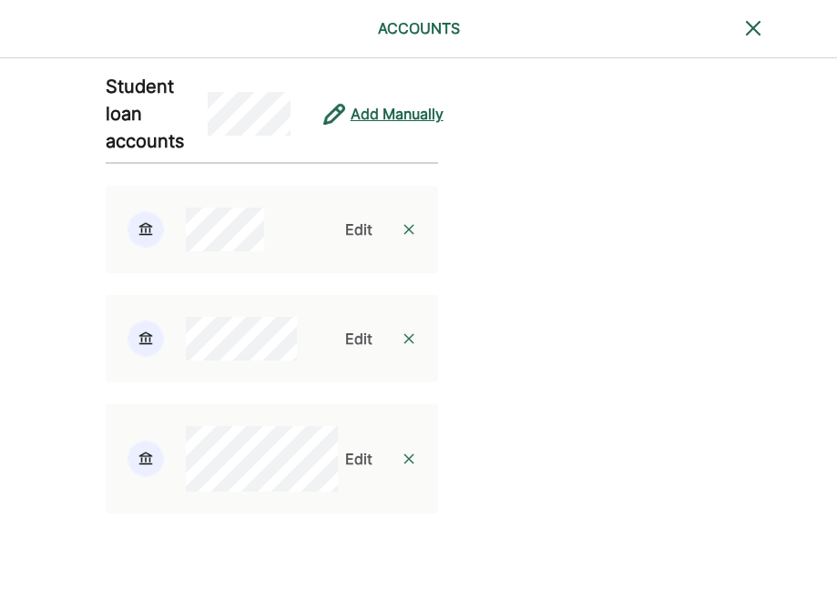
click at [364, 107] on div "Add Manually" at bounding box center [396, 114] width 93 height 22
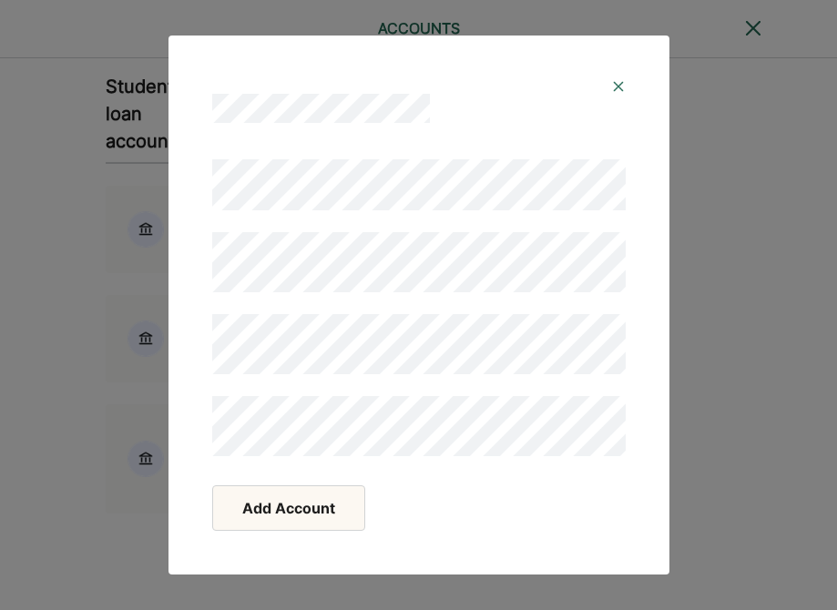
click at [275, 496] on button "Add Account" at bounding box center [288, 508] width 153 height 46
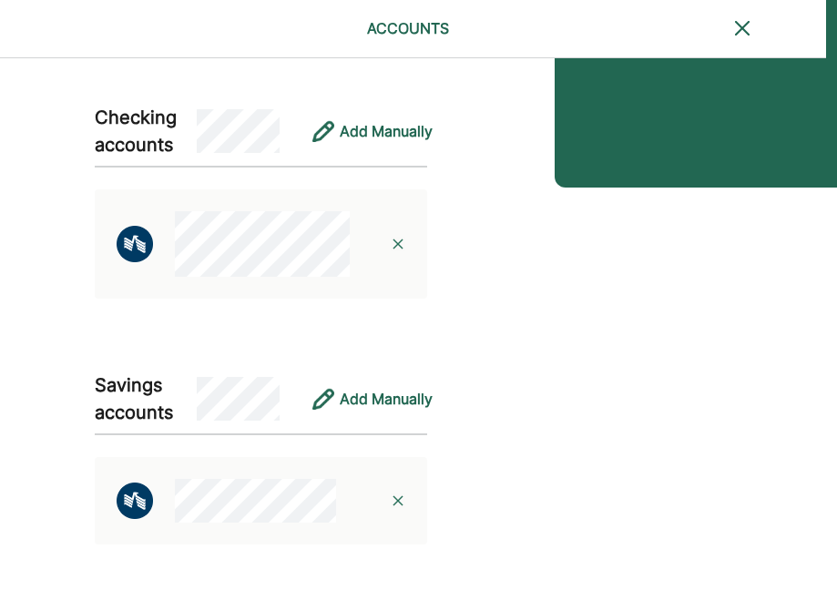
scroll to position [0, 11]
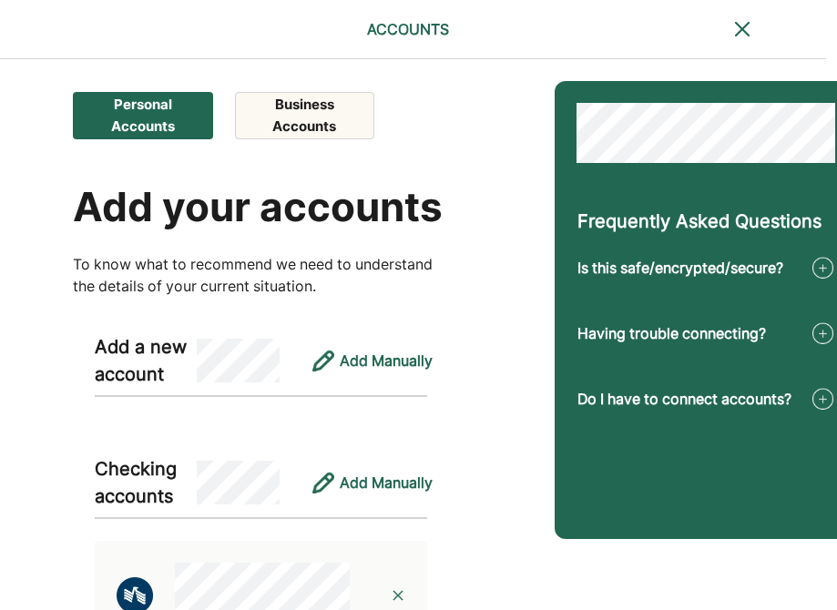
click at [309, 95] on button "Business Accounts" at bounding box center [304, 115] width 139 height 47
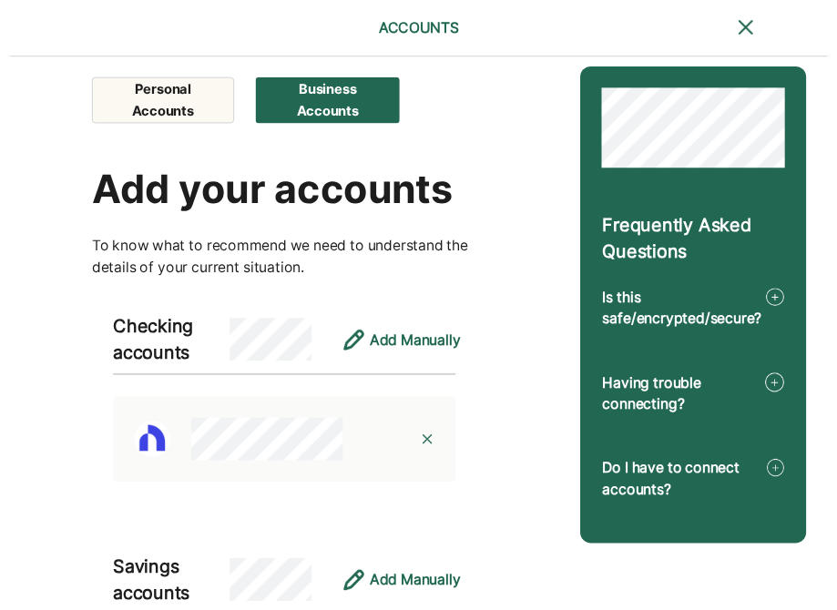
scroll to position [0, 0]
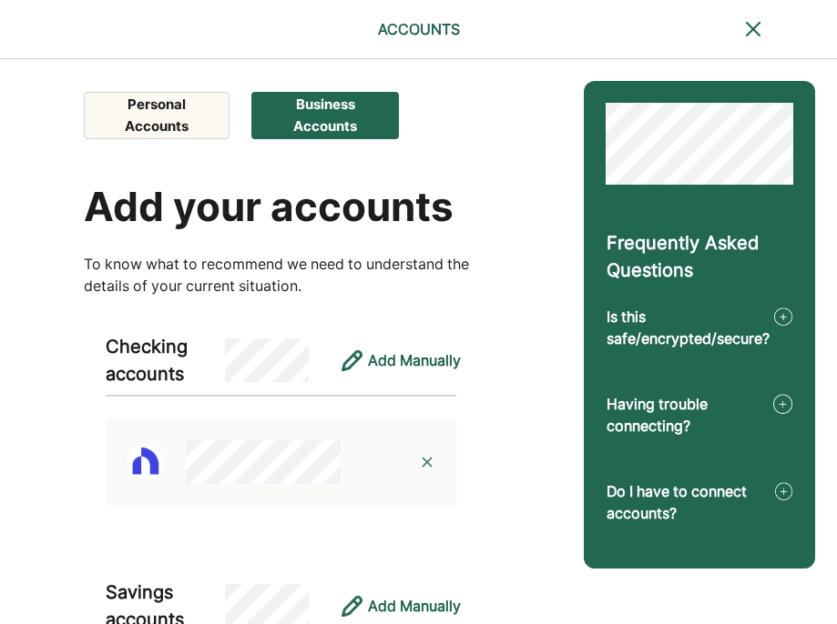
click at [191, 124] on button "Personal Accounts" at bounding box center [157, 115] width 146 height 47
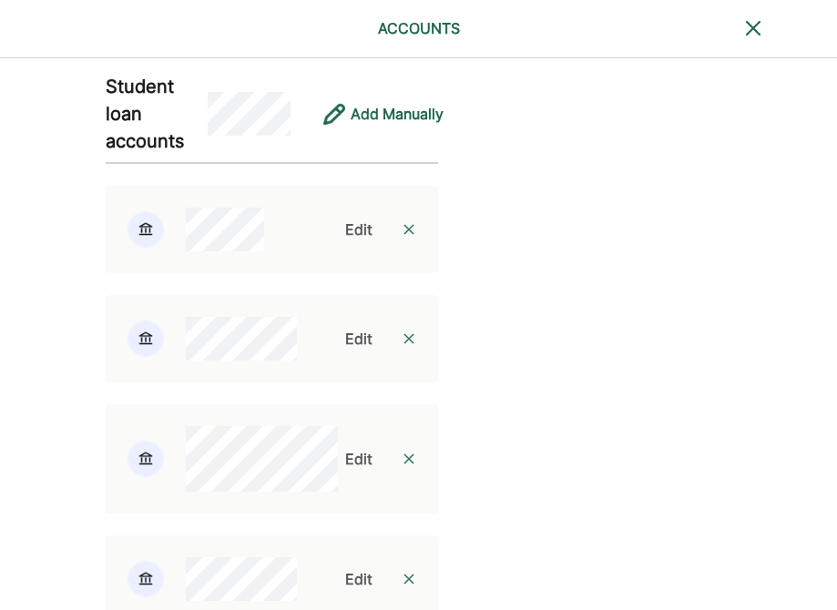
scroll to position [1322, 0]
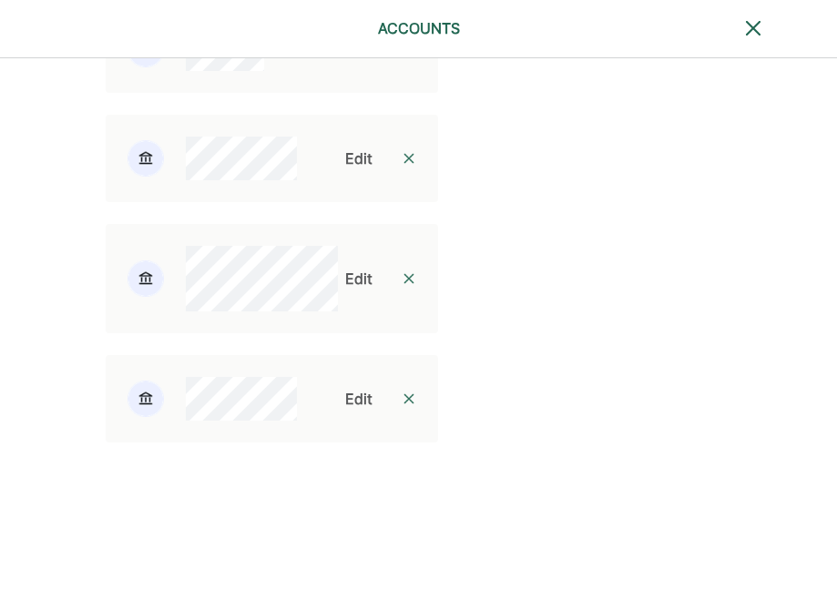
click at [756, 26] on img at bounding box center [753, 28] width 22 height 22
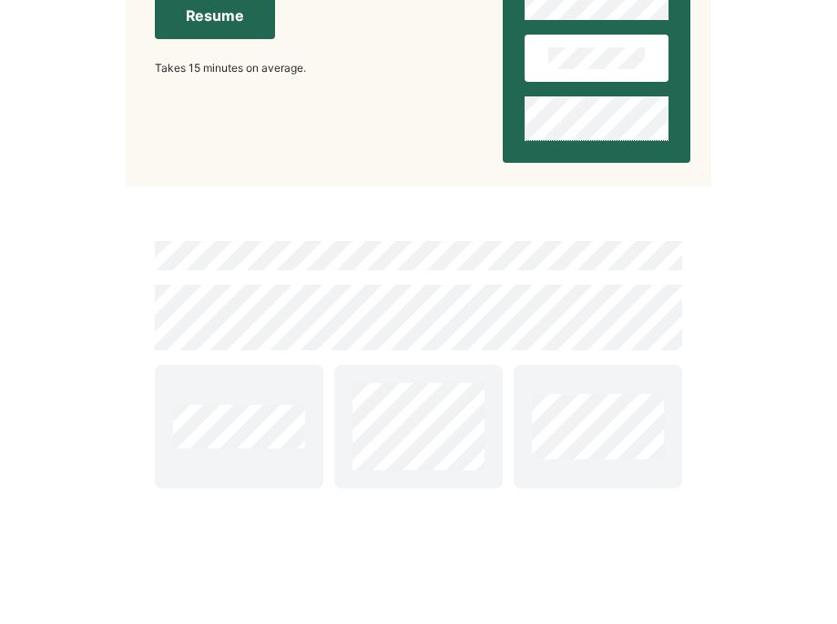
scroll to position [279, 0]
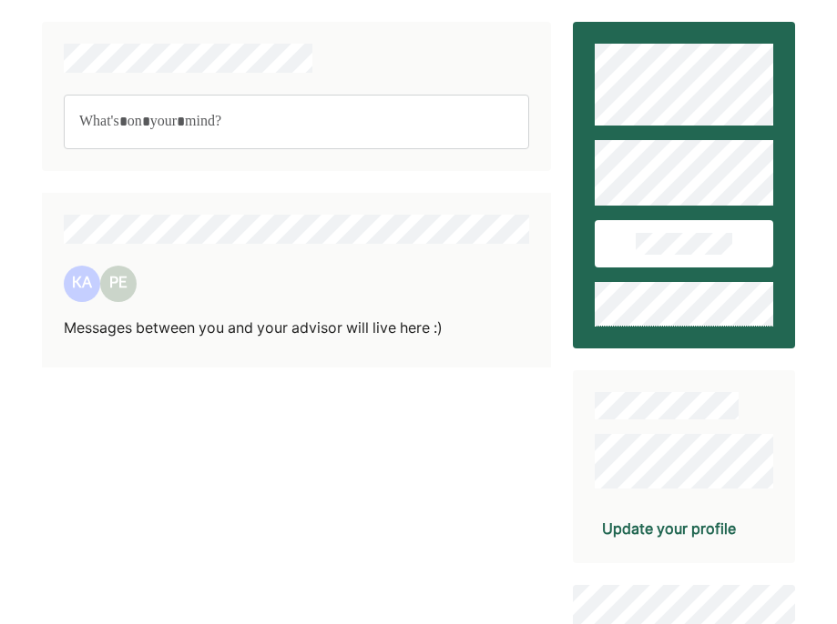
click at [199, 143] on div "Rich Text Editor. Editing area: main" at bounding box center [296, 122] width 465 height 55
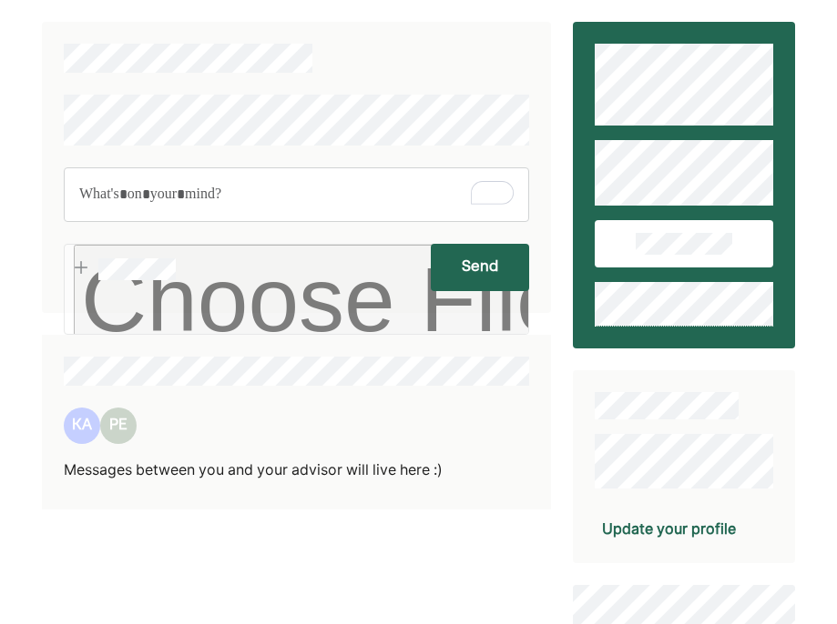
click at [180, 189] on p "Rich Text Editor. Editing area: main" at bounding box center [296, 195] width 434 height 24
click at [200, 200] on p "Rich Text Editor. Editing area: main" at bounding box center [296, 195] width 434 height 24
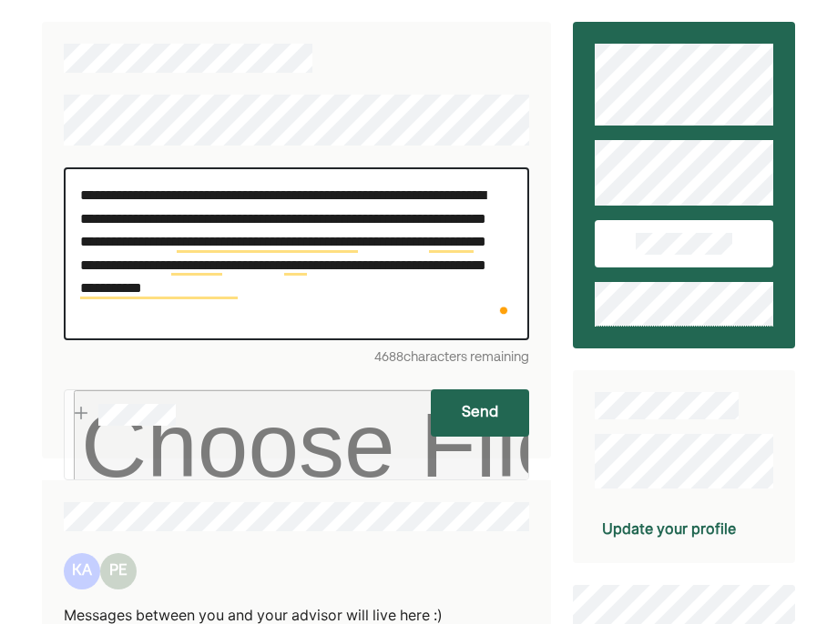
click at [248, 332] on div "**********" at bounding box center [296, 253] width 465 height 173
click at [481, 404] on button "Send" at bounding box center [480, 413] width 98 height 47
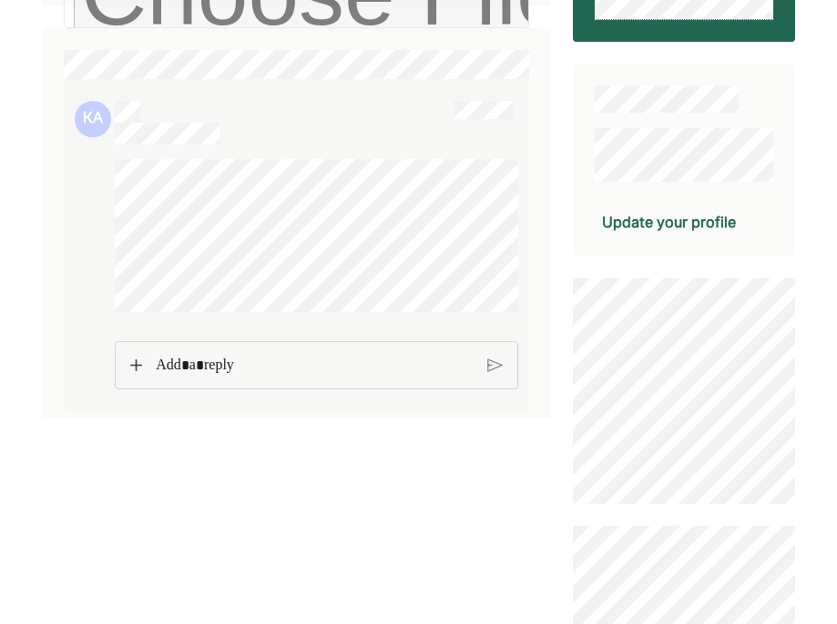
scroll to position [316, 0]
